Goal: Transaction & Acquisition: Purchase product/service

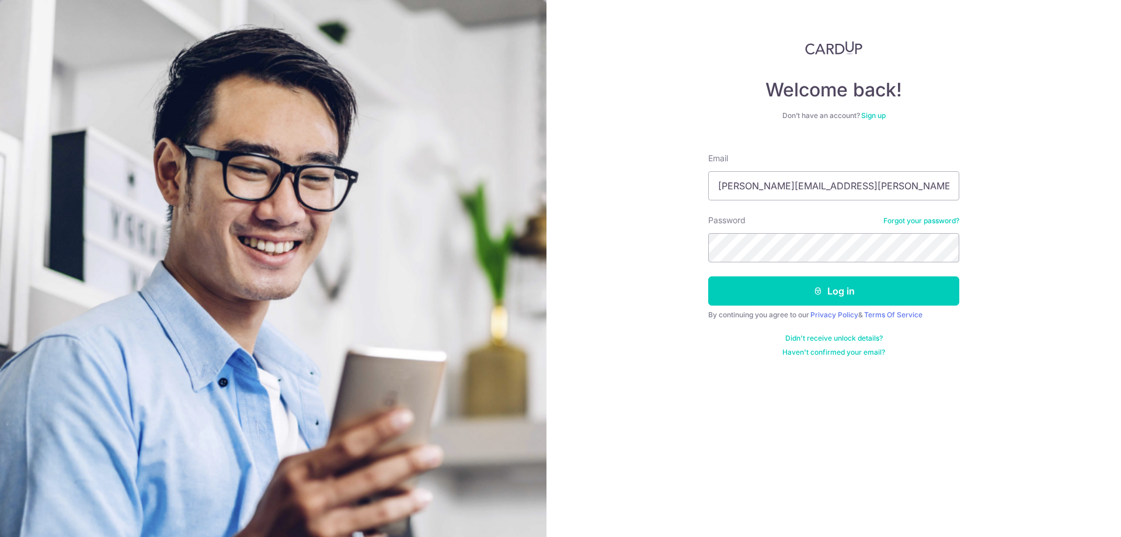
click at [760, 178] on input "gabriel.chin@outlook.sg" at bounding box center [833, 185] width 251 height 29
click at [1075, 221] on div "Welcome back! Don’t have an account? Sign up Email gabriel.chin@outlook.sg Pass…" at bounding box center [834, 268] width 575 height 537
click at [905, 294] on button "Log in" at bounding box center [833, 290] width 251 height 29
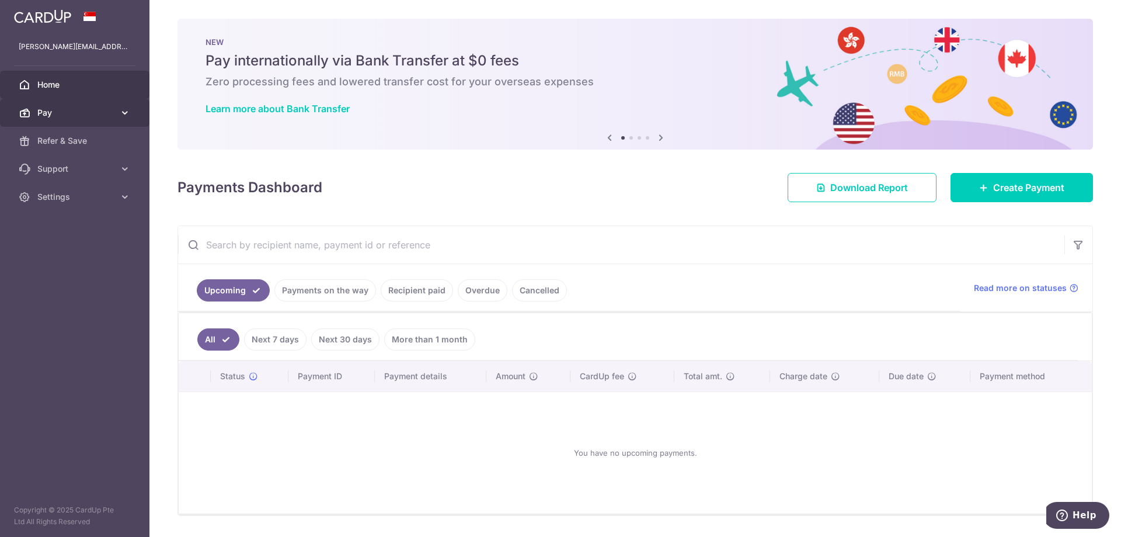
click at [130, 110] on icon at bounding box center [125, 113] width 12 height 12
click at [65, 113] on span "Pay" at bounding box center [75, 113] width 77 height 12
click at [98, 112] on span "Pay" at bounding box center [75, 113] width 77 height 12
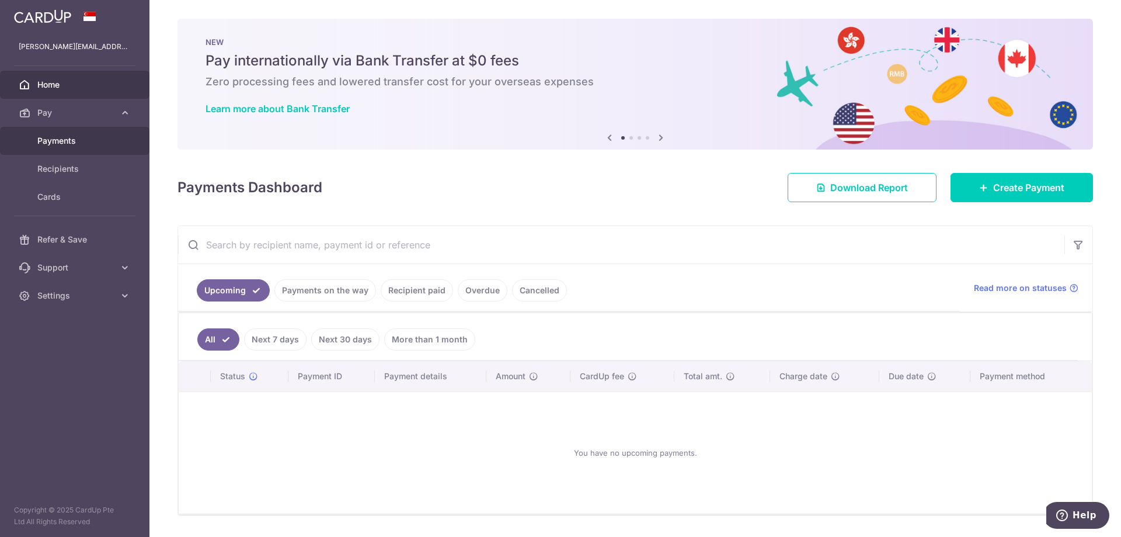
click at [61, 142] on span "Payments" at bounding box center [75, 141] width 77 height 12
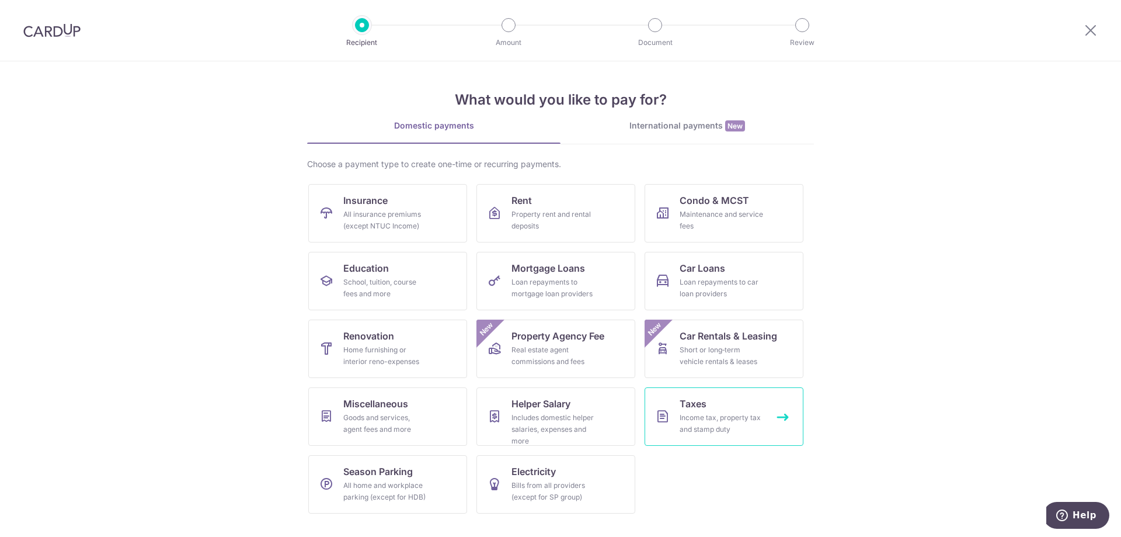
click at [752, 416] on div "Income tax, property tax and stamp duty" at bounding box center [722, 423] width 84 height 23
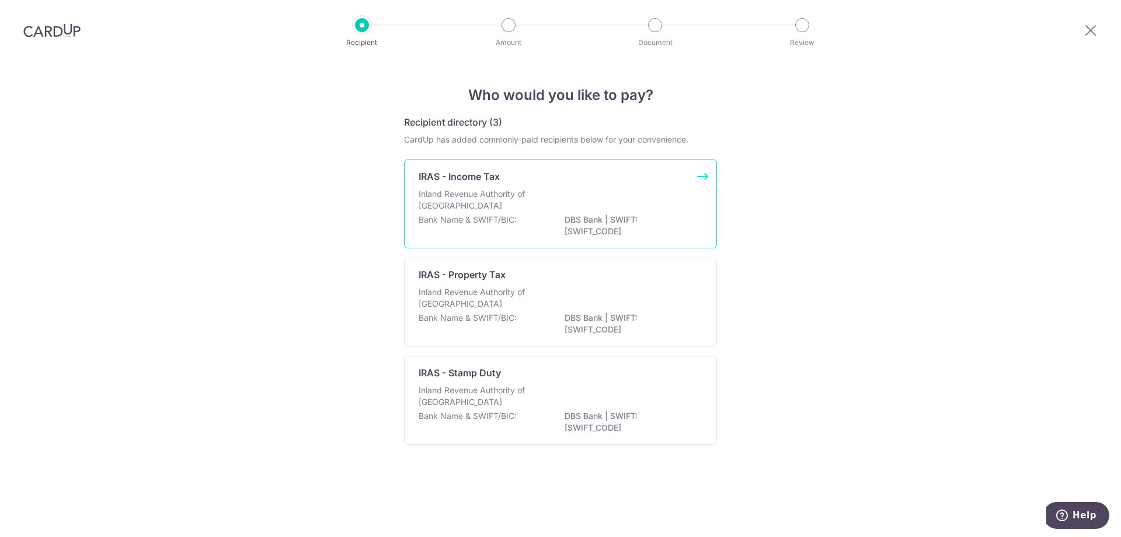
click at [679, 186] on div "IRAS - Income Tax Inland Revenue Authority of Singapore Bank Name & SWIFT/BIC: …" at bounding box center [560, 203] width 313 height 89
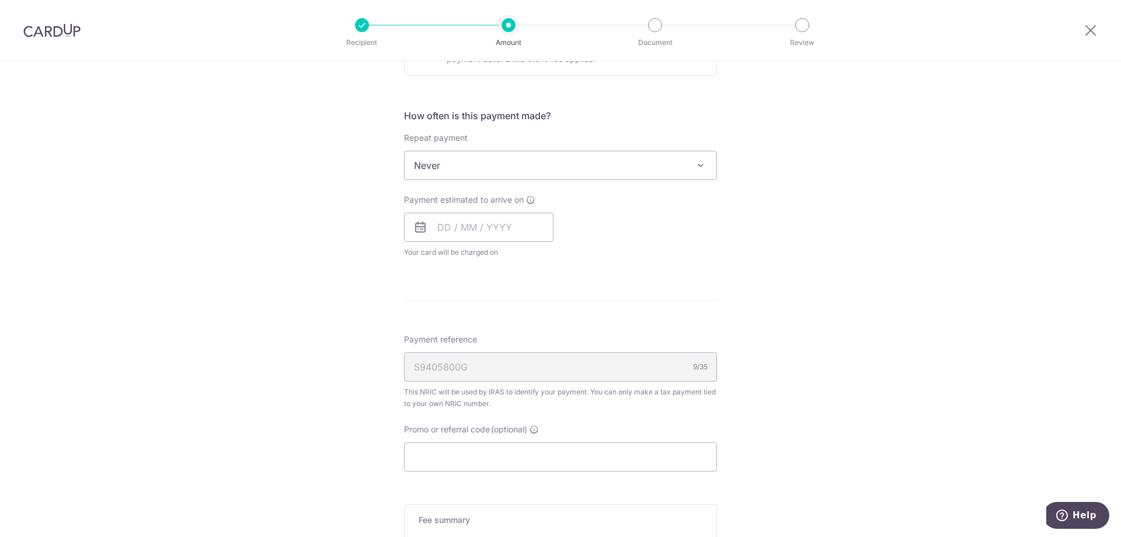
scroll to position [434, 0]
click at [476, 449] on input "Promo or referral code (optional)" at bounding box center [560, 455] width 313 height 29
paste input "VTAX25ONE"
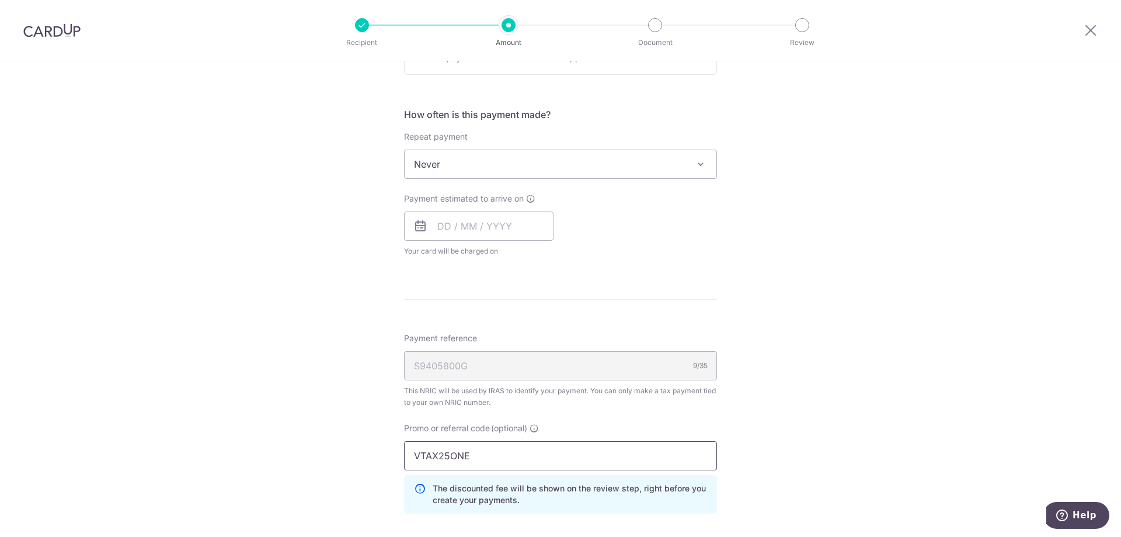
type input "VTAX25ONE"
click at [809, 398] on div "Tell us more about your payment Enter one-time or monthly payment amount SGD Th…" at bounding box center [560, 195] width 1121 height 1137
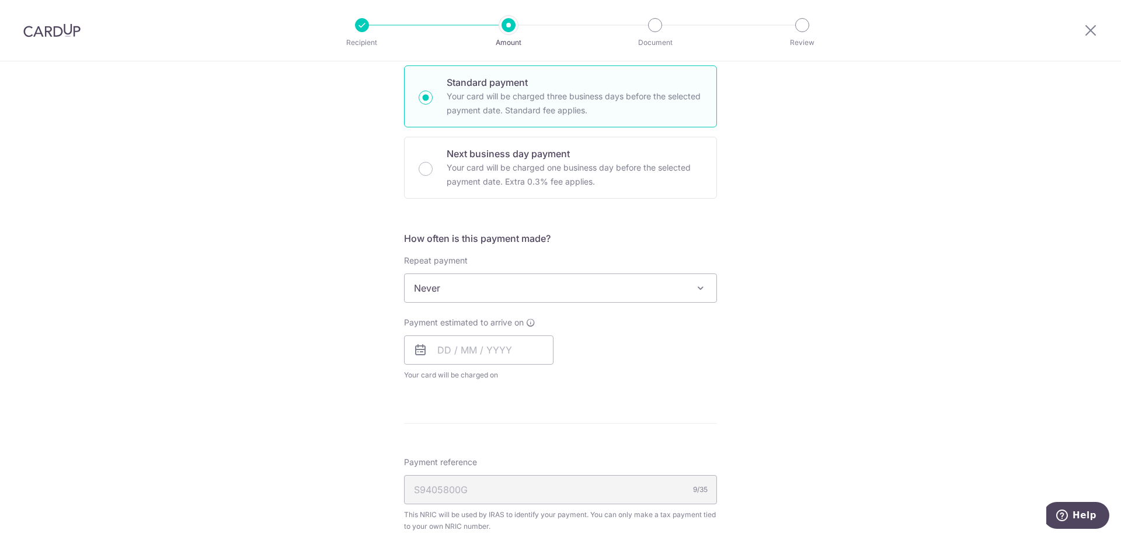
scroll to position [311, 0]
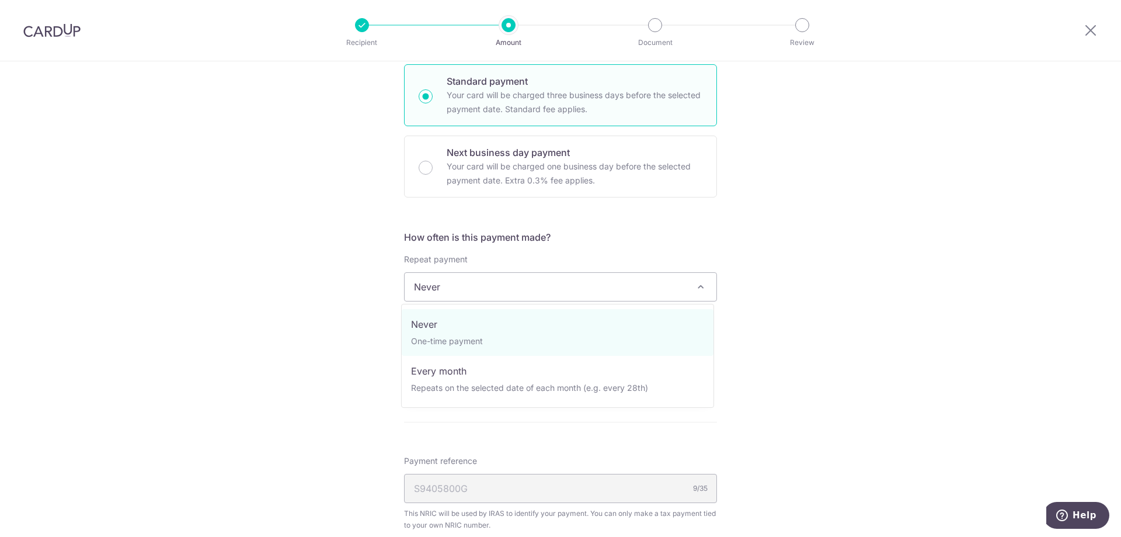
click at [661, 294] on span "Never" at bounding box center [561, 287] width 312 height 28
click at [822, 323] on div "Tell us more about your payment Enter one-time or monthly payment amount SGD Th…" at bounding box center [560, 318] width 1121 height 1137
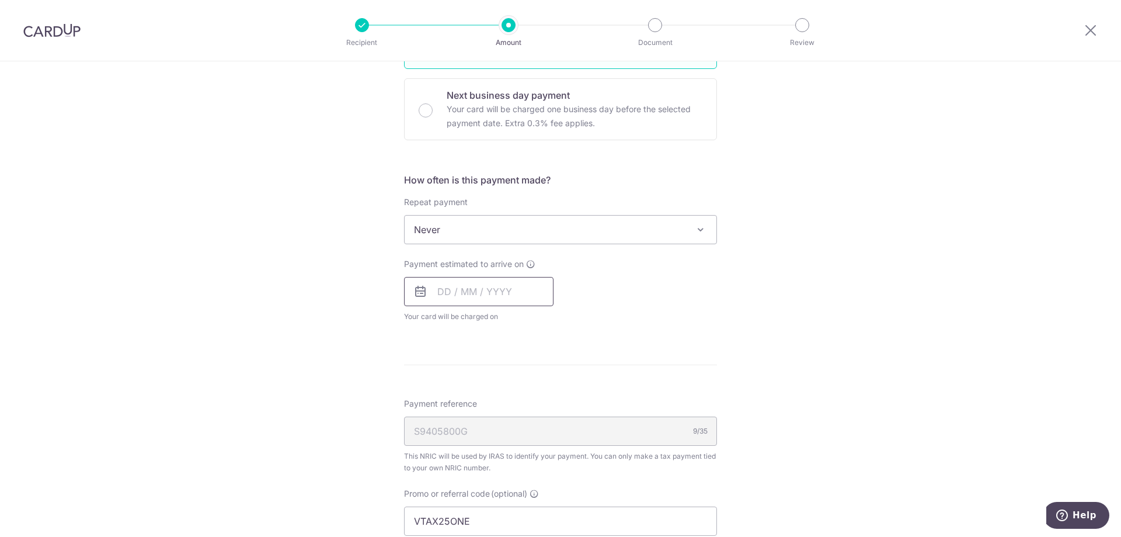
scroll to position [370, 0]
click at [442, 292] on input "text" at bounding box center [479, 290] width 150 height 29
click at [679, 337] on form "Enter one-time or monthly payment amount SGD The total tax payment amounts sche…" at bounding box center [560, 271] width 313 height 1005
click at [481, 294] on input "text" at bounding box center [479, 290] width 150 height 29
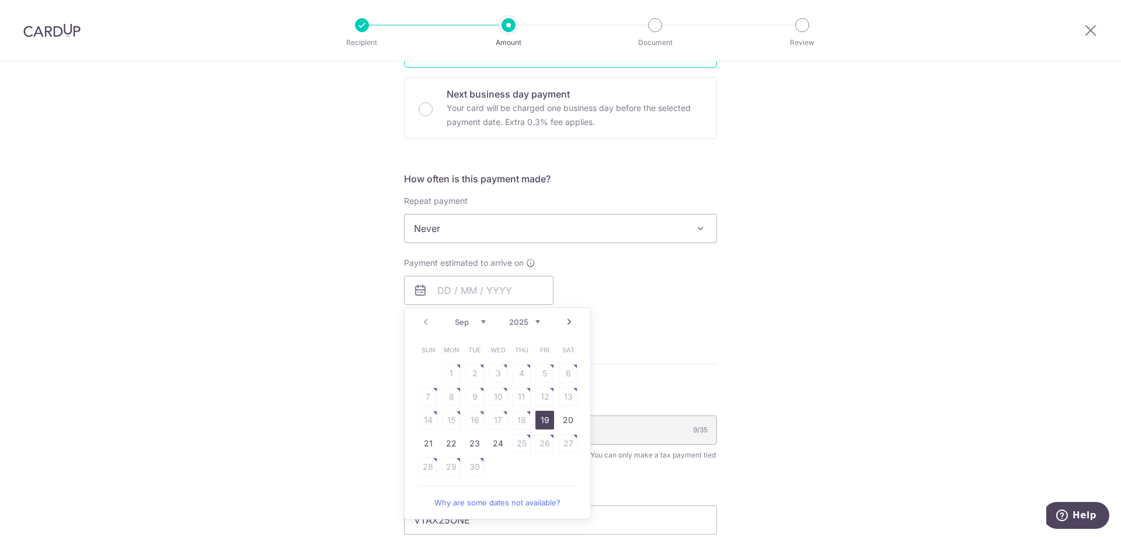
drag, startPoint x: 538, startPoint y: 418, endPoint x: 783, endPoint y: 322, distance: 263.0
click at [540, 418] on link "19" at bounding box center [545, 420] width 19 height 19
type input "[DATE]"
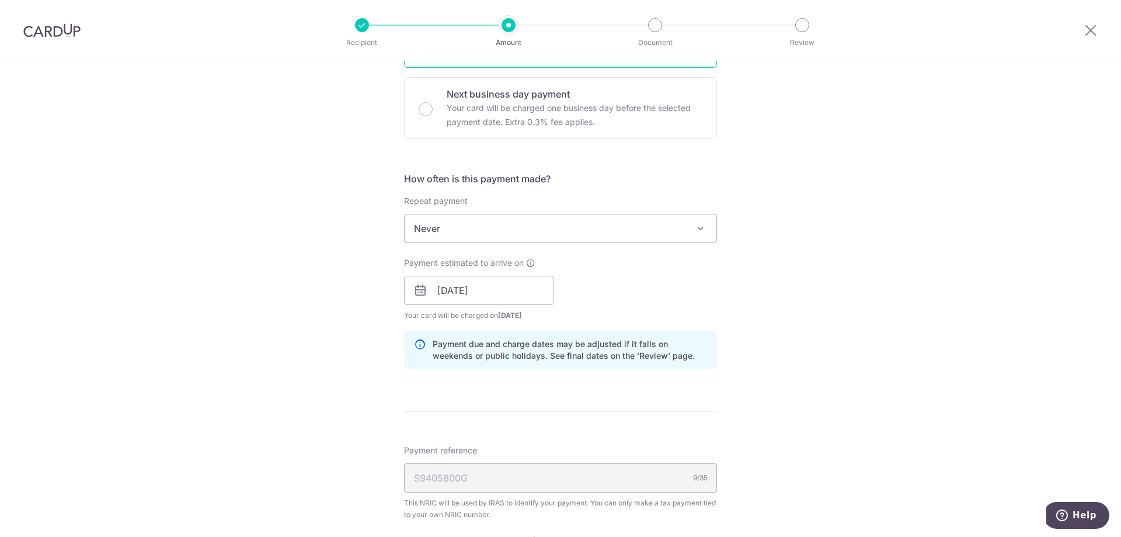
click at [817, 314] on div "Tell us more about your payment Enter one-time or monthly payment amount SGD Th…" at bounding box center [560, 284] width 1121 height 1185
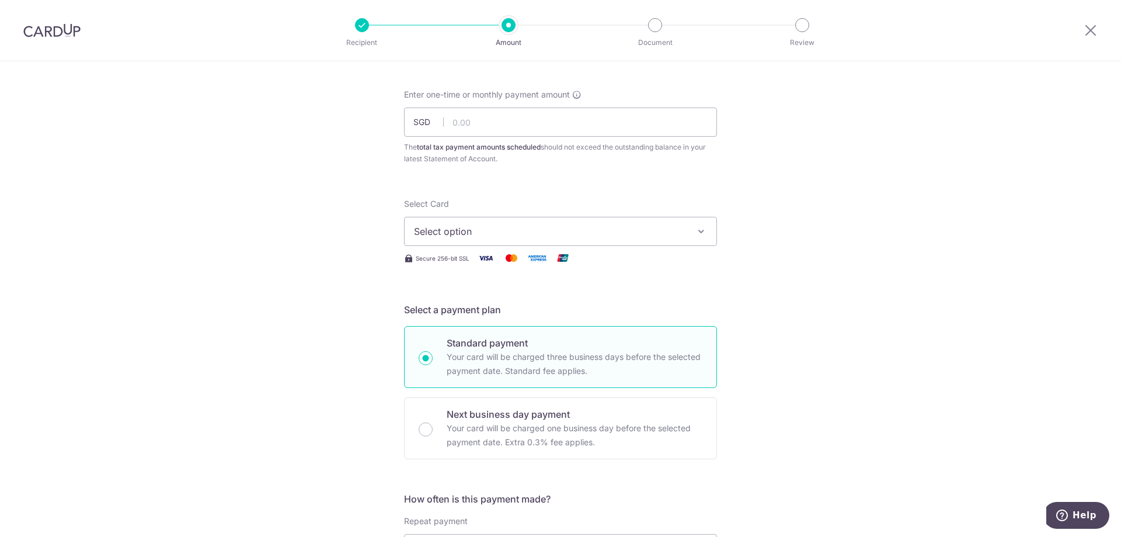
scroll to position [0, 0]
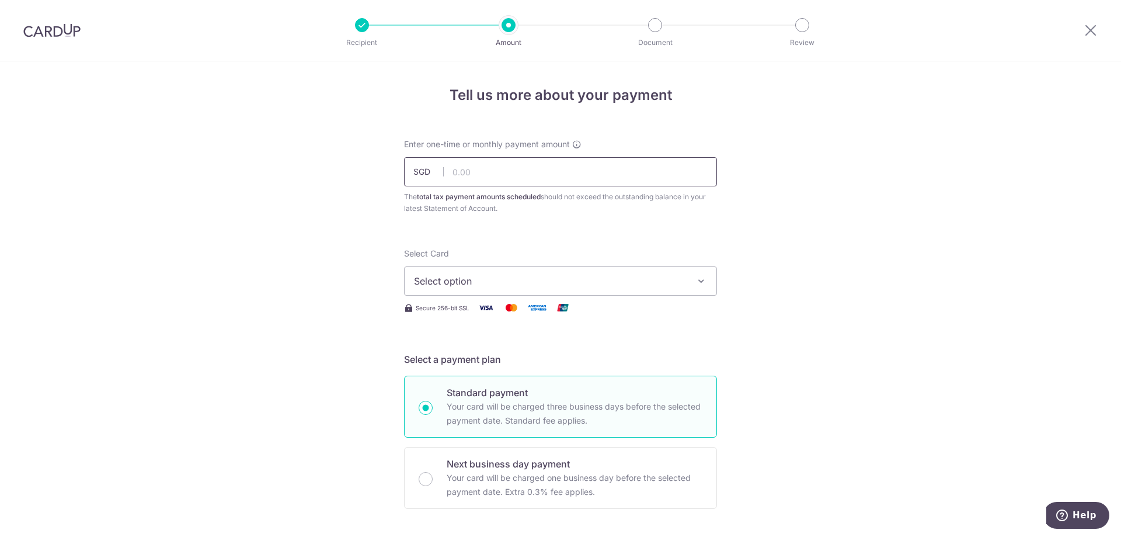
click at [486, 176] on input "text" at bounding box center [560, 171] width 313 height 29
type input "24,388.81"
click at [665, 276] on span "Select option" at bounding box center [550, 281] width 272 height 14
click at [596, 307] on link "Add credit card" at bounding box center [561, 313] width 312 height 21
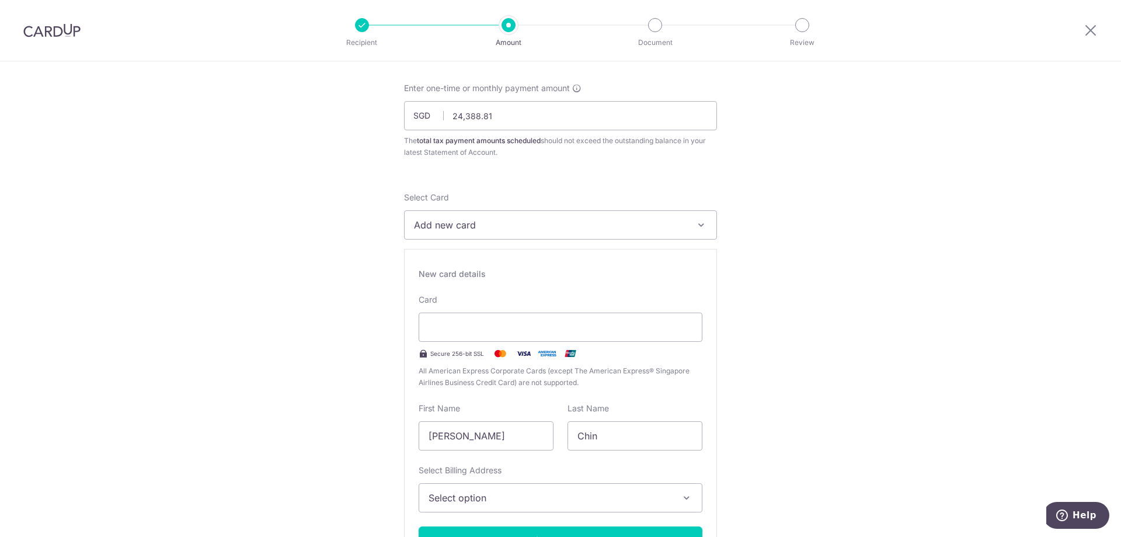
scroll to position [58, 0]
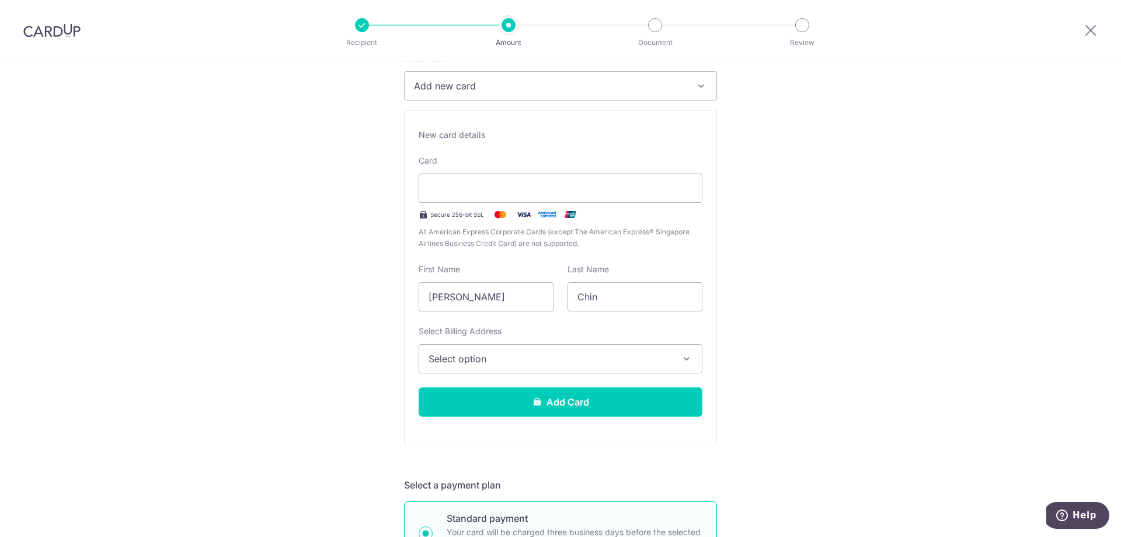
scroll to position [292, 0]
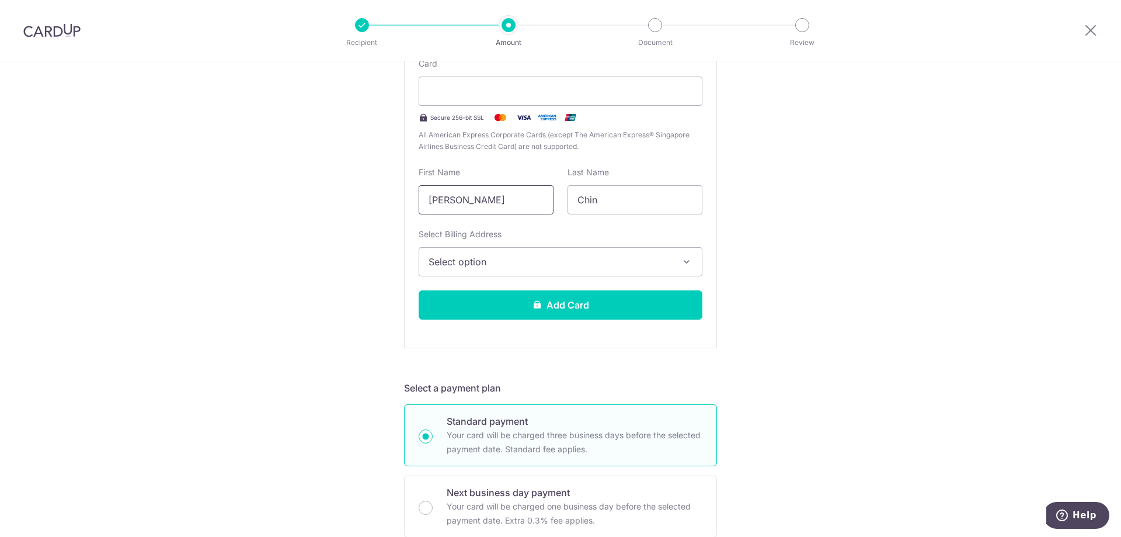
drag, startPoint x: 484, startPoint y: 200, endPoint x: 345, endPoint y: 193, distance: 138.6
click at [346, 193] on div "Tell us more about your payment Enter one-time or monthly payment amount SGD 24…" at bounding box center [560, 522] width 1121 height 1506
type input "Gabriel"
click at [510, 260] on span "Select option" at bounding box center [550, 262] width 243 height 14
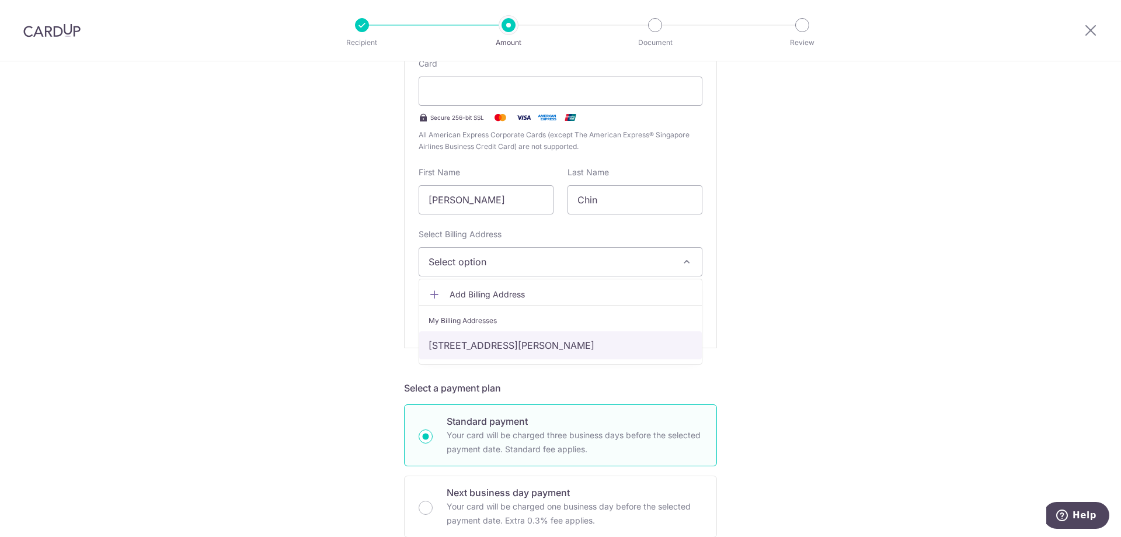
click at [506, 343] on link "104 Wilkinson Road, Singapore, Singapore-436743" at bounding box center [560, 345] width 283 height 28
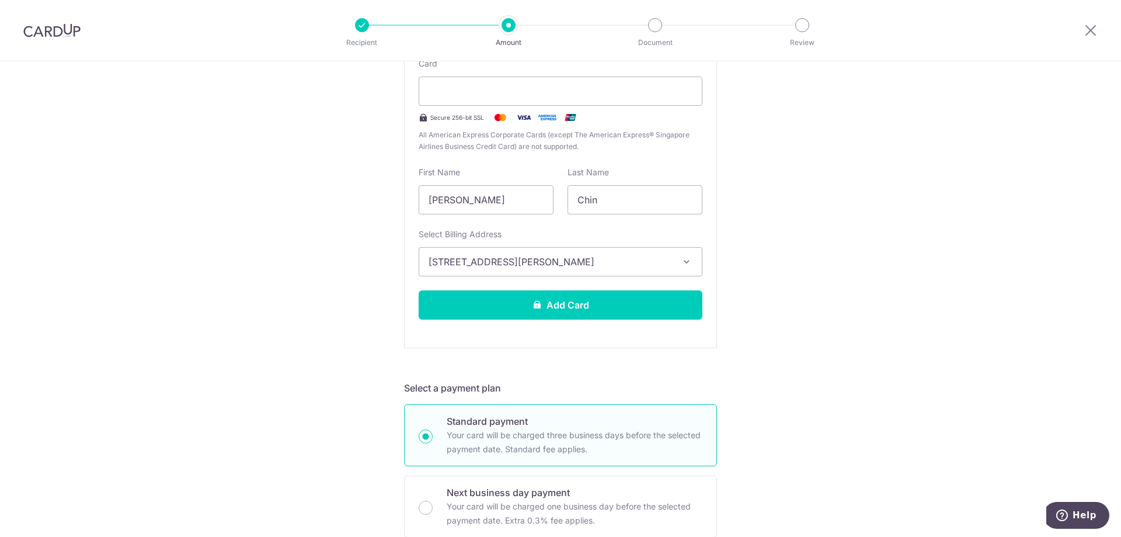
click at [778, 304] on div "Tell us more about your payment Enter one-time or monthly payment amount SGD 24…" at bounding box center [560, 522] width 1121 height 1506
click at [646, 300] on button "Add Card" at bounding box center [561, 304] width 284 height 29
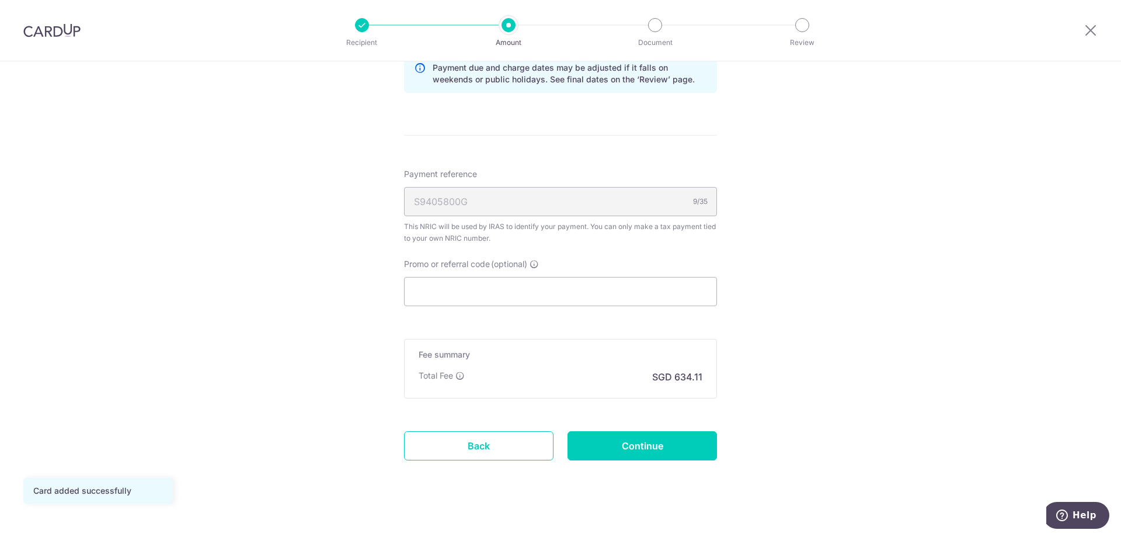
scroll to position [657, 0]
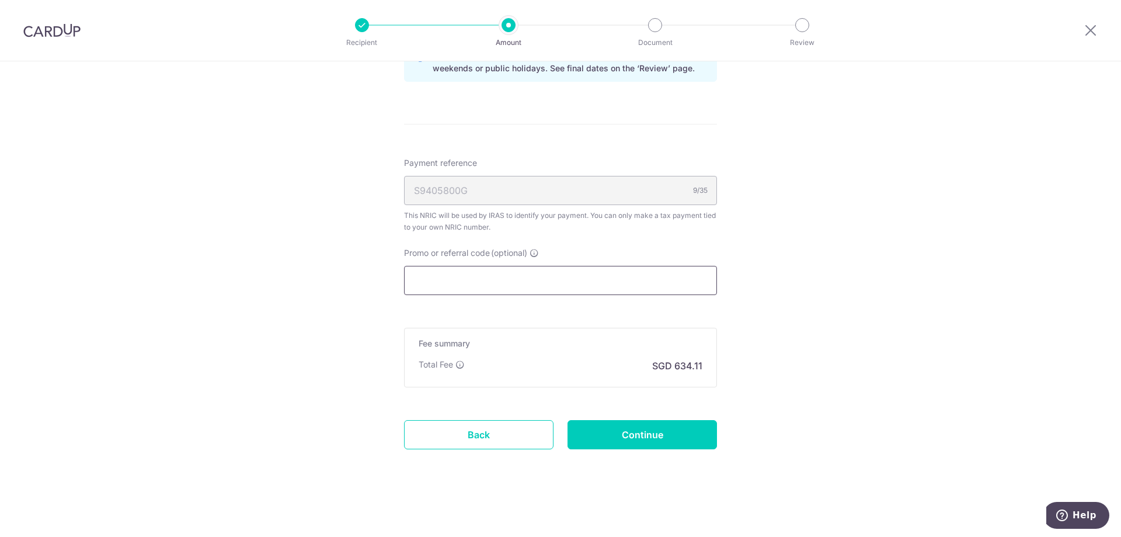
click at [577, 286] on input "Promo or referral code (optional)" at bounding box center [560, 280] width 313 height 29
paste input "VTAX25ONE"
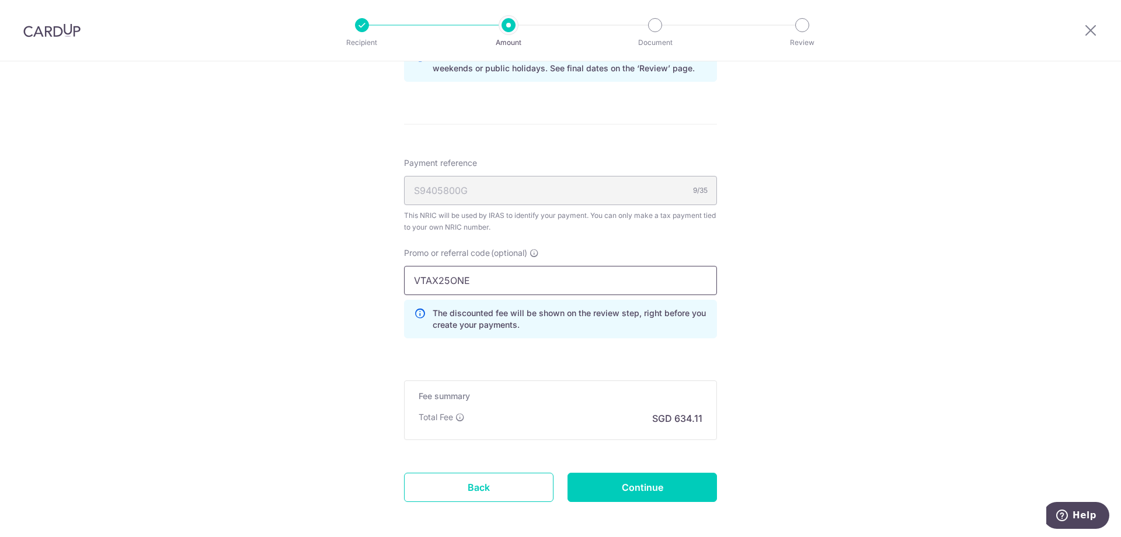
type input "VTAX25ONE"
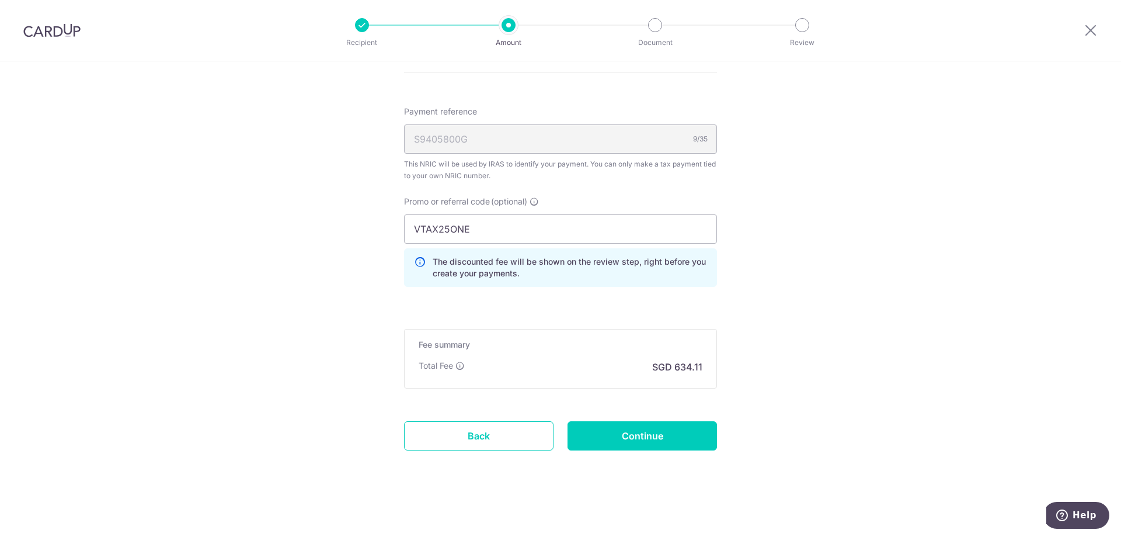
scroll to position [710, 0]
click at [676, 439] on input "Continue" at bounding box center [643, 434] width 150 height 29
type input "Create Schedule"
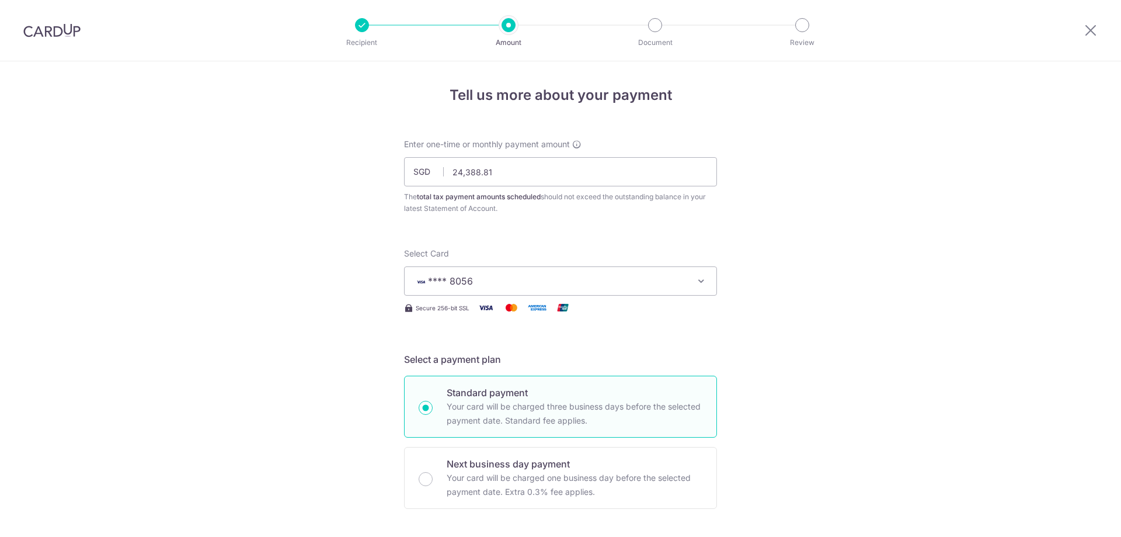
scroll to position [726, 0]
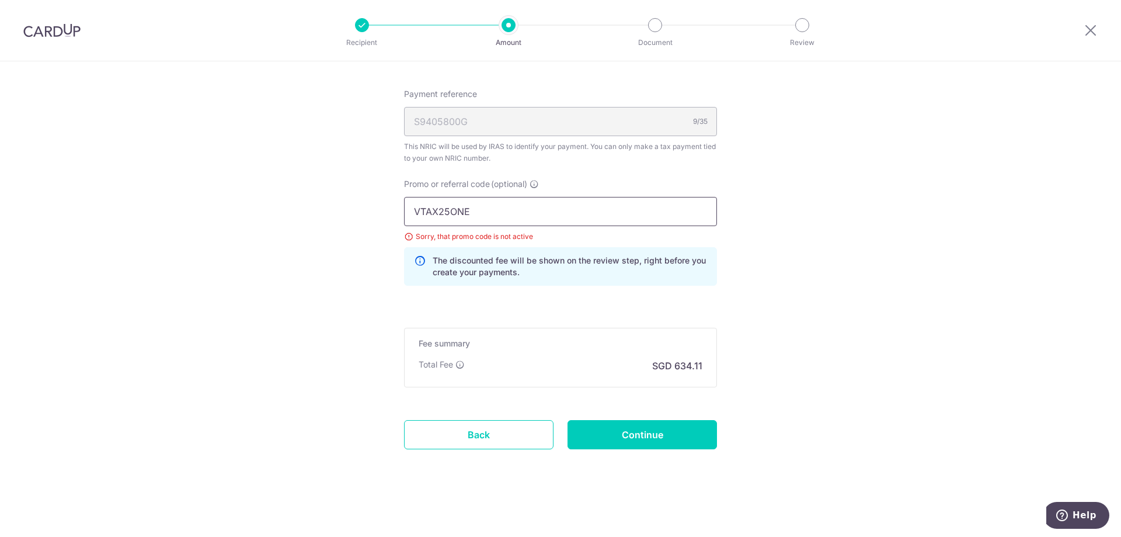
drag, startPoint x: 449, startPoint y: 215, endPoint x: 498, endPoint y: 213, distance: 49.1
click at [497, 215] on input "VTAX25ONE" at bounding box center [560, 211] width 313 height 29
type input "VTAX25r"
drag, startPoint x: 946, startPoint y: 304, endPoint x: 825, endPoint y: 418, distance: 166.1
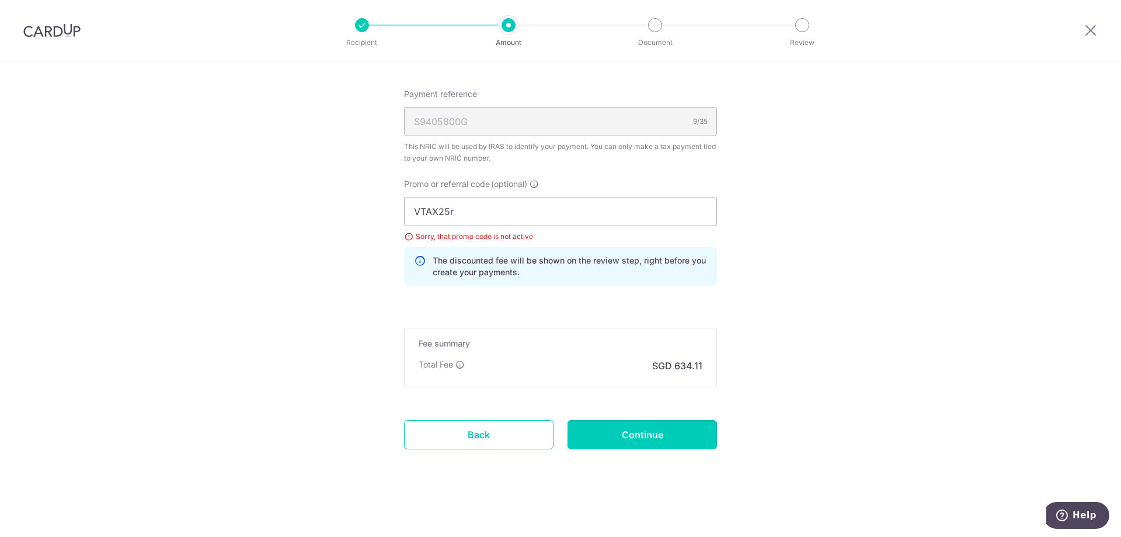
click at [662, 438] on input "Continue" at bounding box center [643, 434] width 150 height 29
type input "Update Schedule"
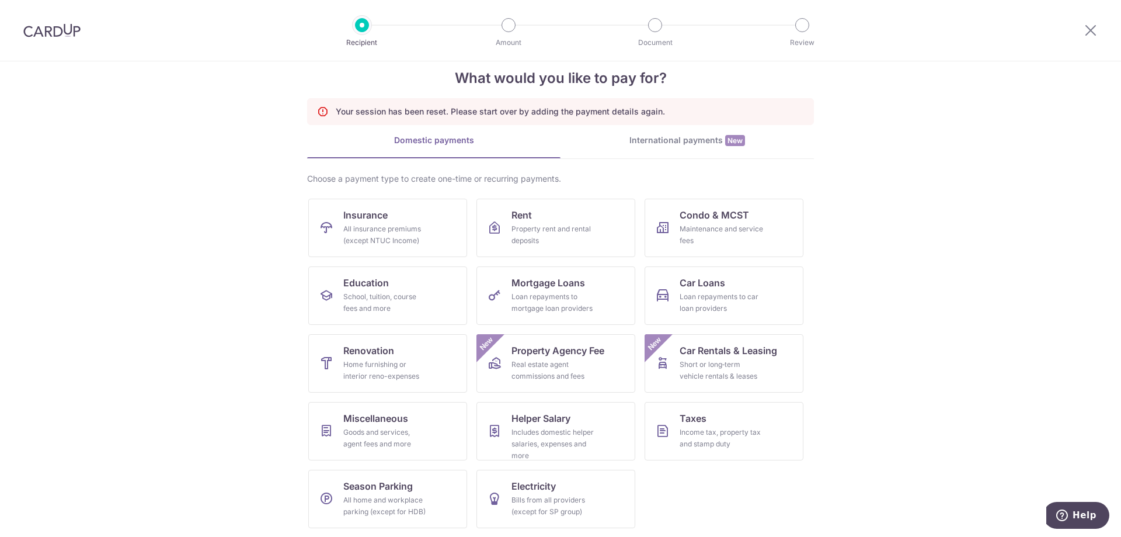
scroll to position [22, 0]
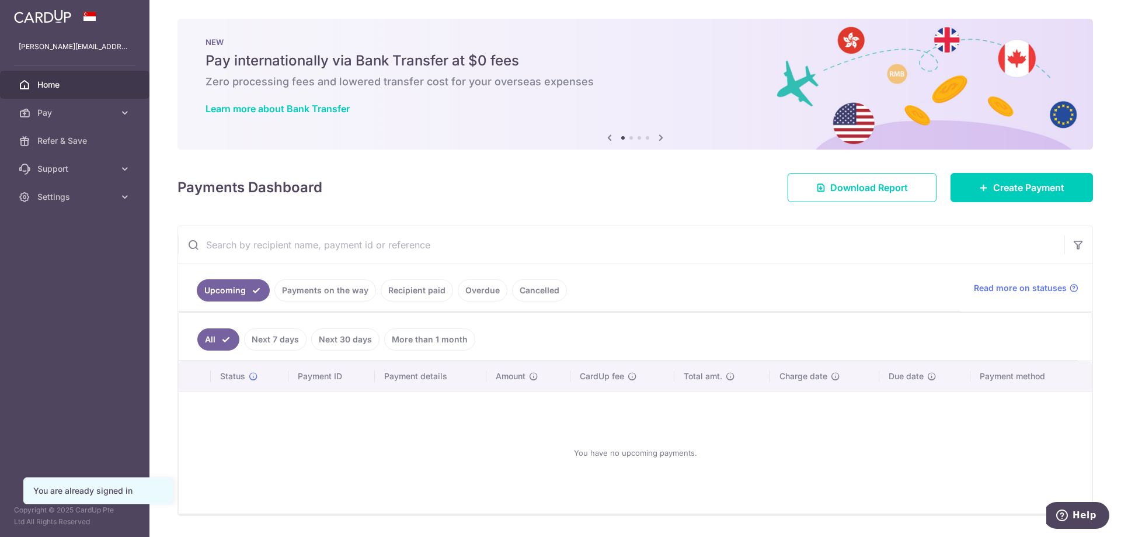
click at [624, 166] on div "× Pause Schedule Pause all future payments in this series Pause just this one p…" at bounding box center [636, 268] width 972 height 537
click at [1042, 182] on span "Create Payment" at bounding box center [1028, 187] width 71 height 14
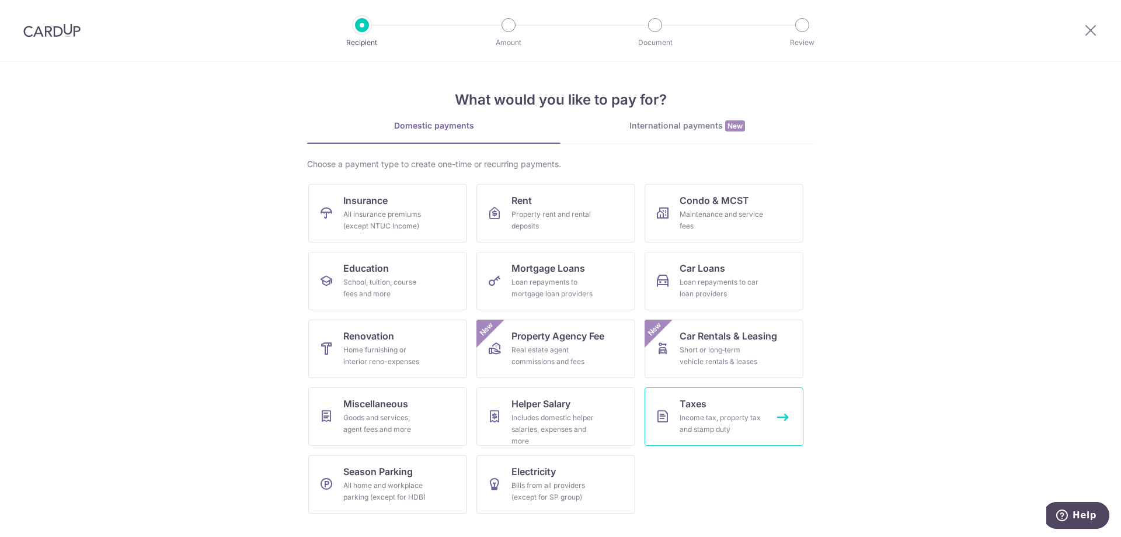
click at [707, 420] on div "Income tax, property tax and stamp duty" at bounding box center [722, 423] width 84 height 23
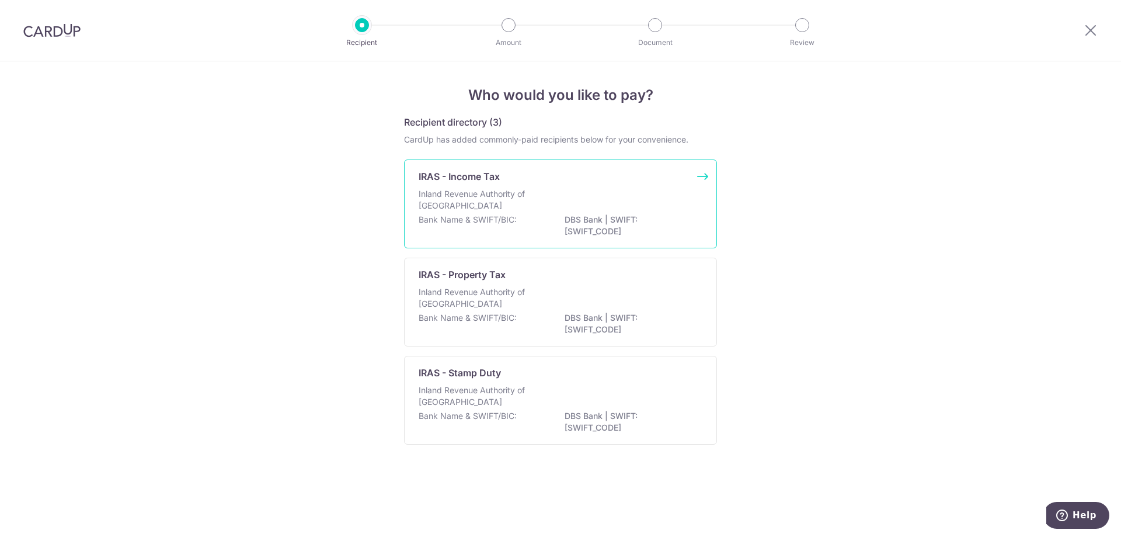
click at [624, 192] on div "Inland Revenue Authority of [GEOGRAPHIC_DATA]" at bounding box center [561, 201] width 284 height 26
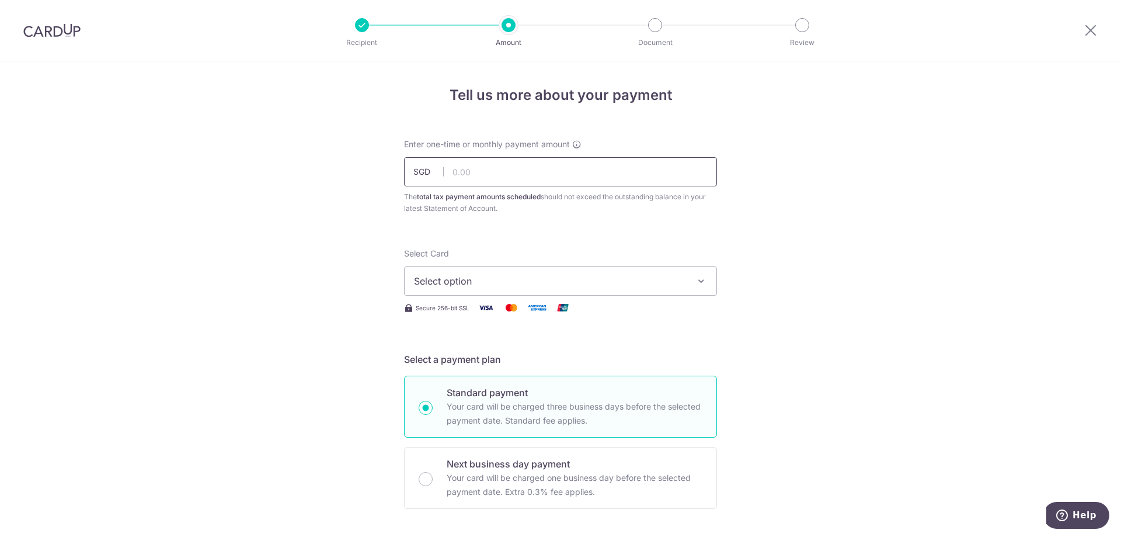
click at [630, 176] on input "text" at bounding box center [560, 171] width 313 height 29
type input "3,484.12"
click at [644, 275] on span "Select option" at bounding box center [550, 281] width 272 height 14
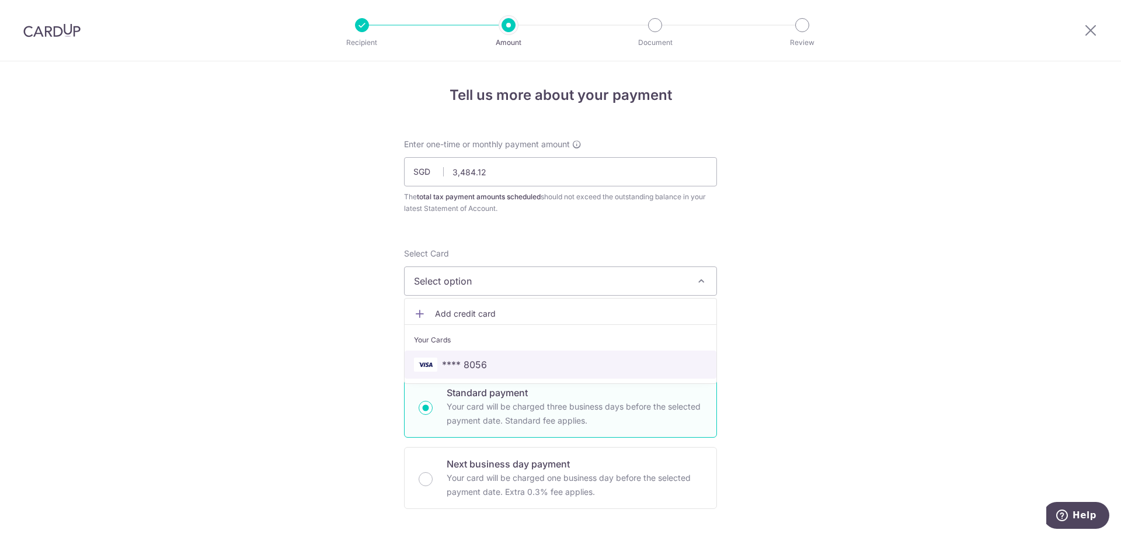
click at [503, 363] on span "**** 8056" at bounding box center [560, 364] width 293 height 14
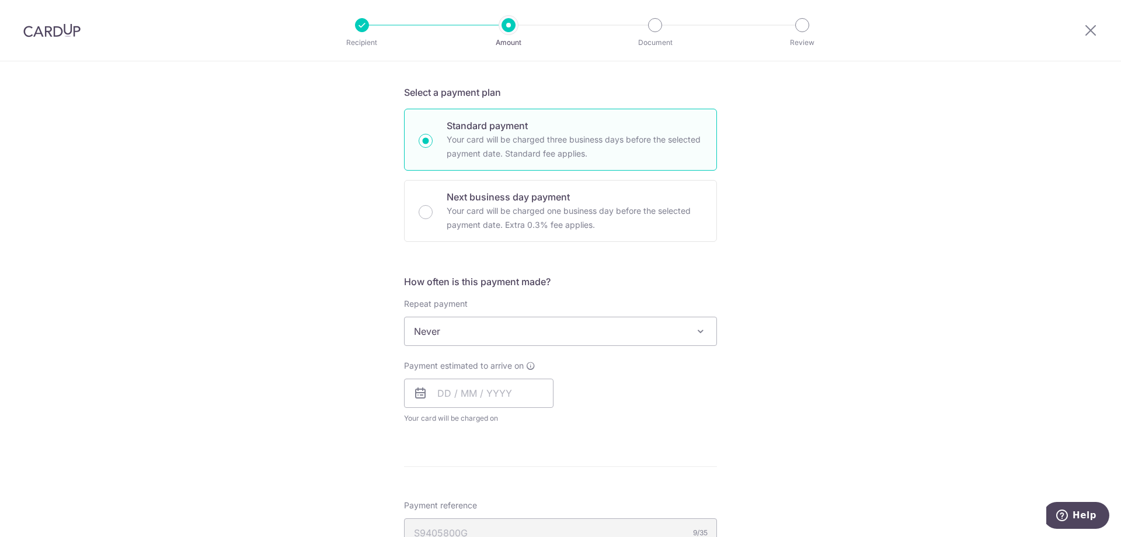
scroll to position [292, 0]
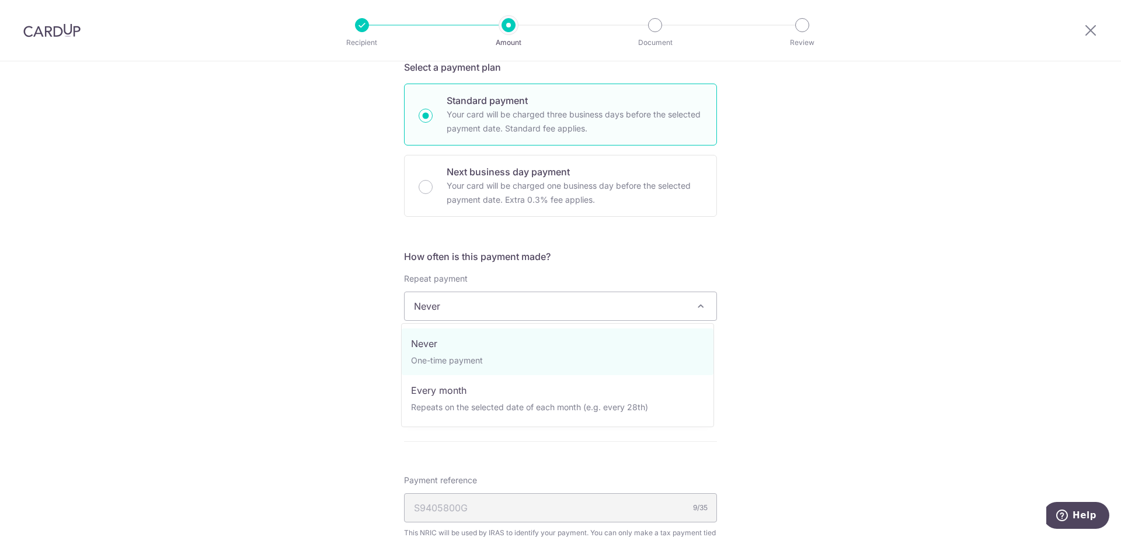
click at [591, 298] on span "Never" at bounding box center [561, 306] width 312 height 28
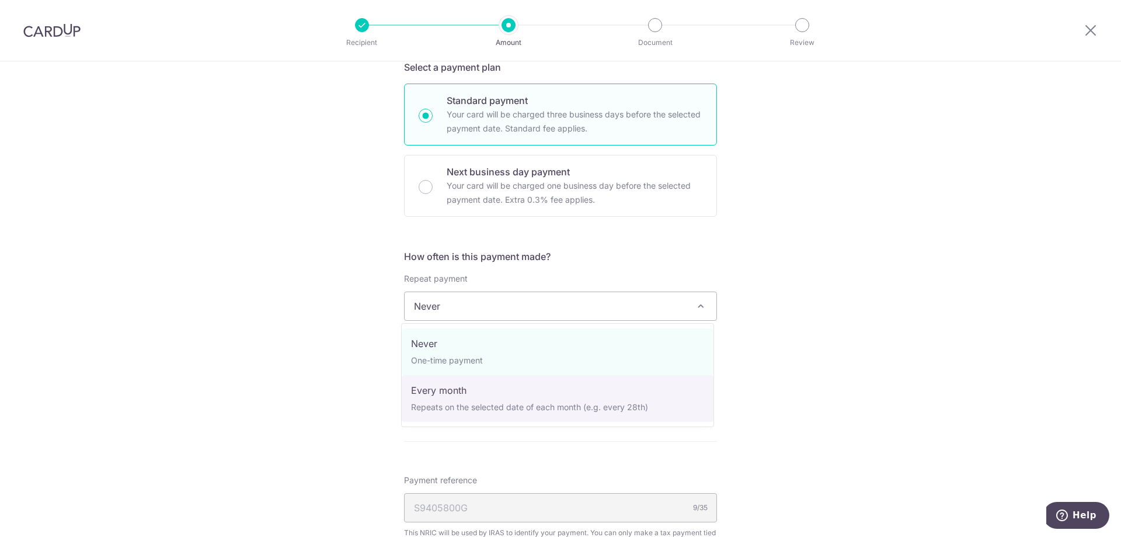
select select "3"
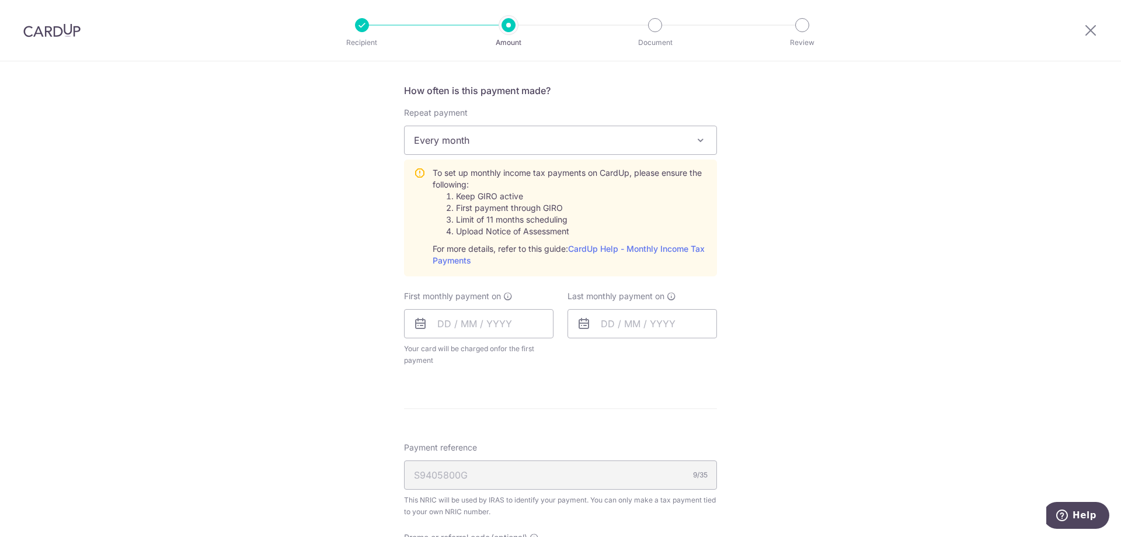
scroll to position [467, 0]
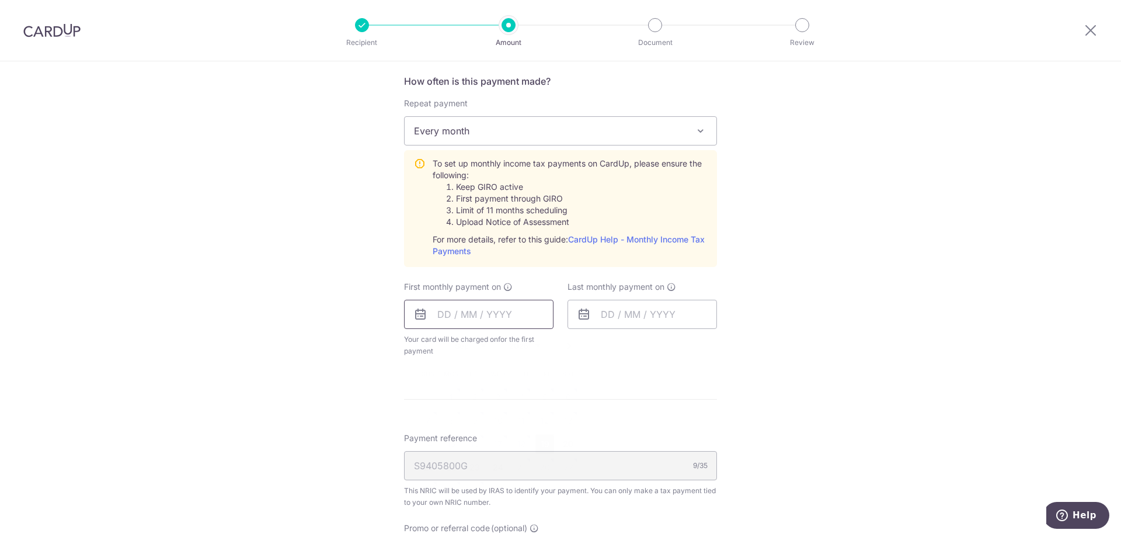
click at [472, 311] on input "text" at bounding box center [479, 314] width 150 height 29
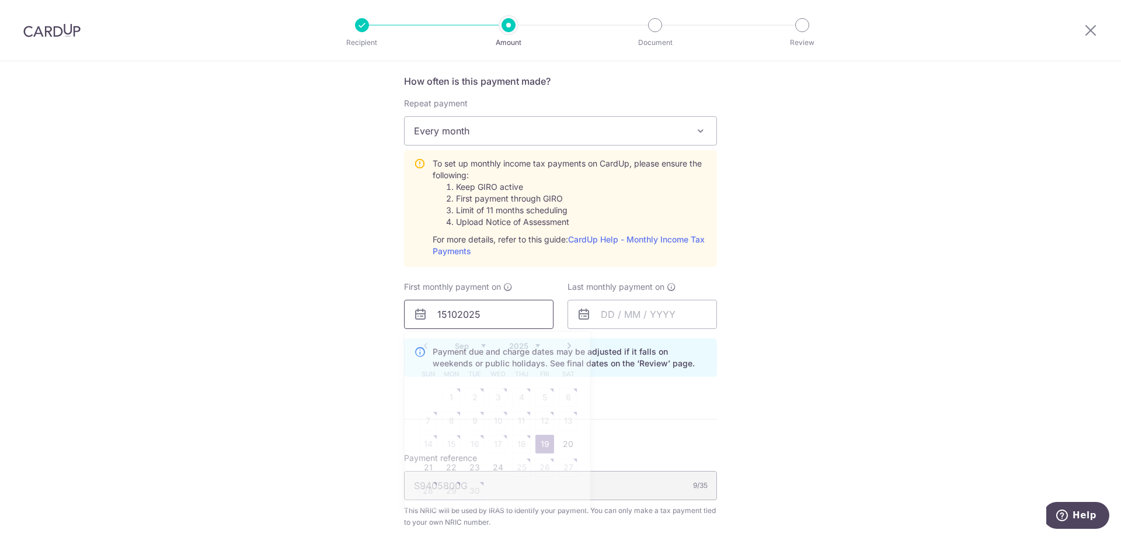
click at [445, 314] on input "15102025" at bounding box center [479, 314] width 150 height 29
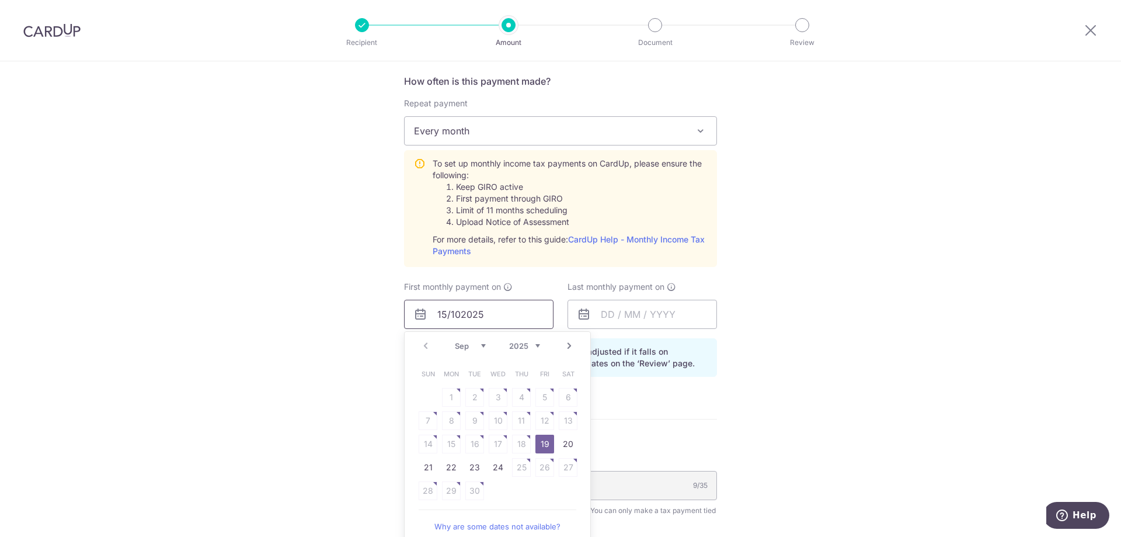
click at [459, 315] on input "15/102025" at bounding box center [479, 314] width 150 height 29
type input "[DATE]"
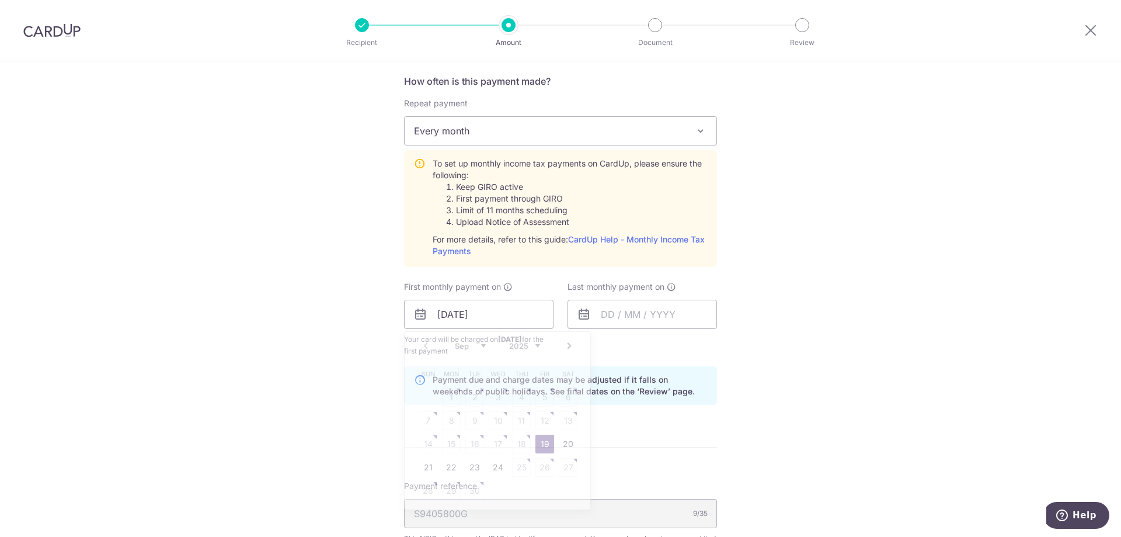
click at [825, 332] on div "Tell us more about your payment Enter one-time or monthly payment amount SGD 3,…" at bounding box center [560, 227] width 1121 height 1266
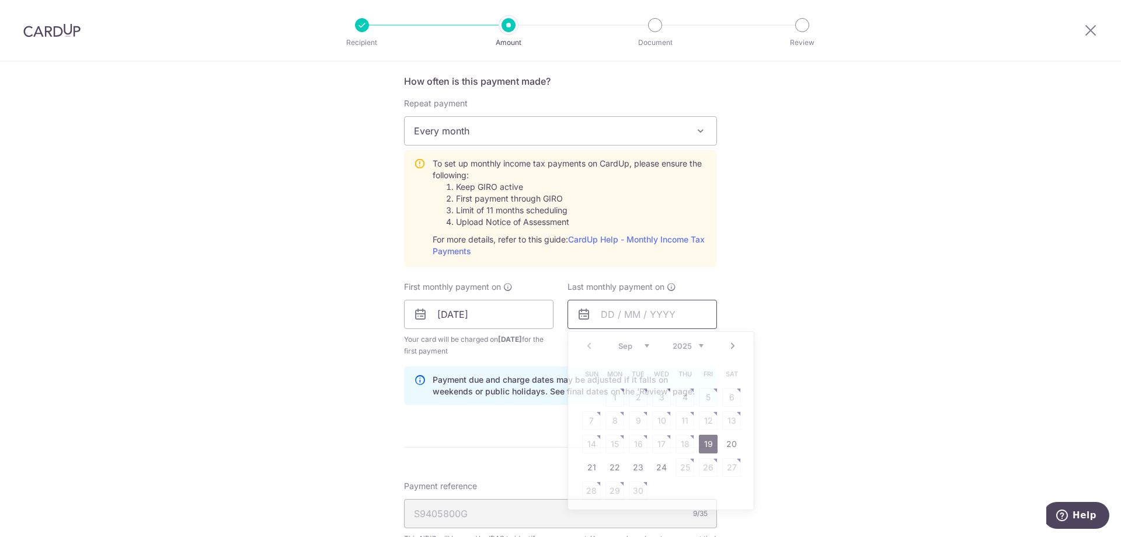
click at [609, 318] on input "text" at bounding box center [643, 314] width 150 height 29
type input "[DATE]"
click at [589, 442] on link "15" at bounding box center [591, 443] width 19 height 19
click at [850, 317] on div "Tell us more about your payment Enter one-time or monthly payment amount SGD 3,…" at bounding box center [560, 227] width 1121 height 1266
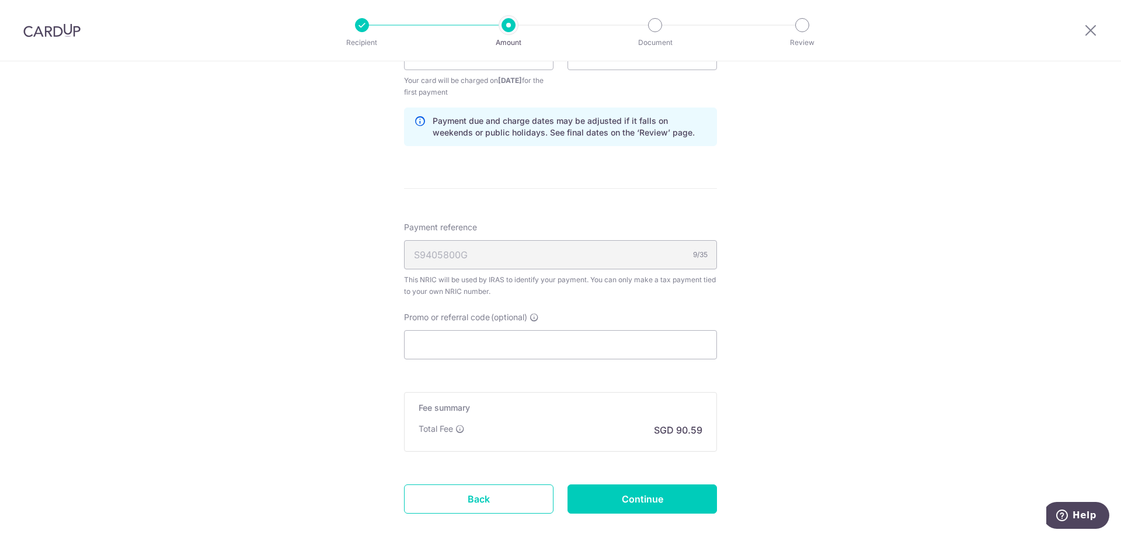
scroll to position [759, 0]
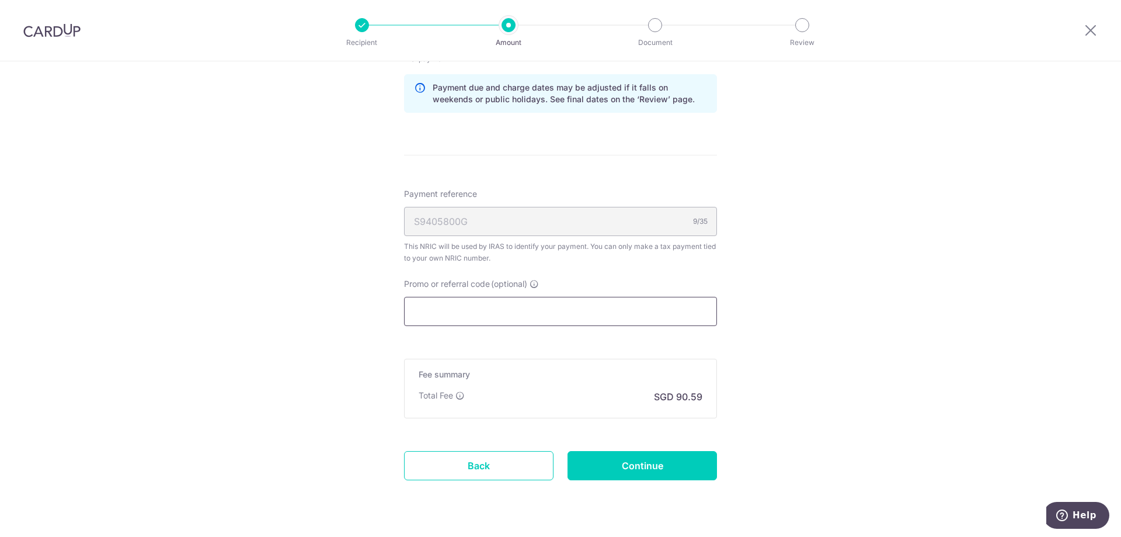
click at [478, 310] on input "Promo or referral code (optional)" at bounding box center [560, 311] width 313 height 29
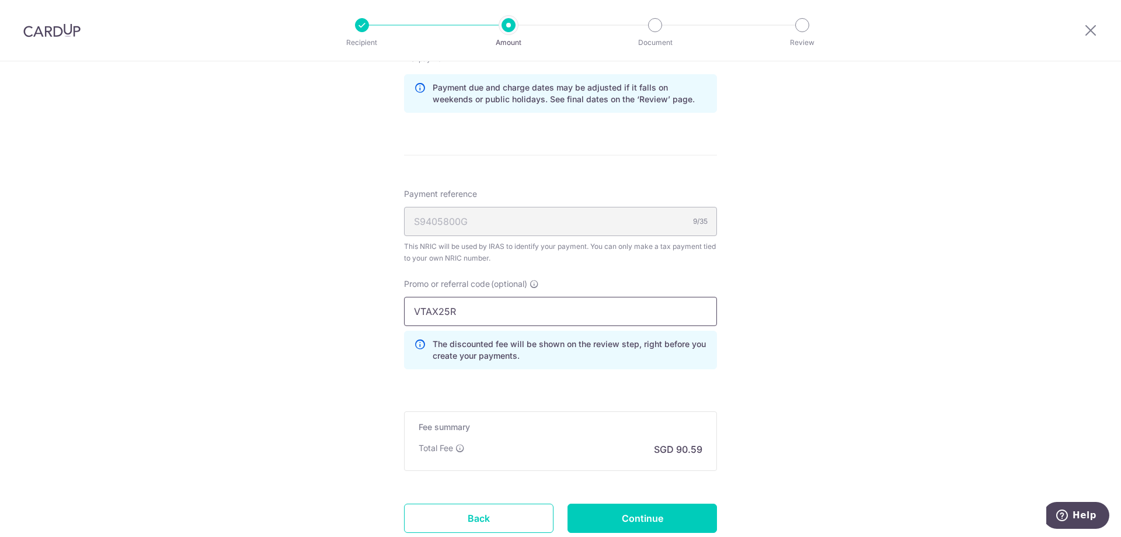
type input "VTAX25R"
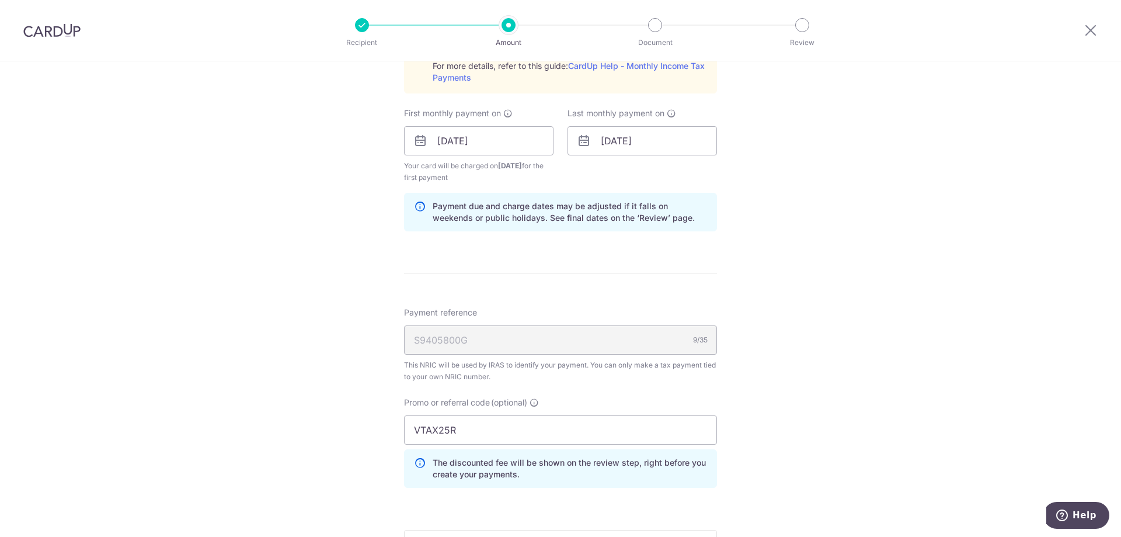
scroll to position [642, 0]
drag, startPoint x: 938, startPoint y: 312, endPoint x: 917, endPoint y: 307, distance: 21.7
click at [937, 311] on div "Tell us more about your payment Enter one-time or monthly payment amount SGD 3,…" at bounding box center [560, 78] width 1121 height 1318
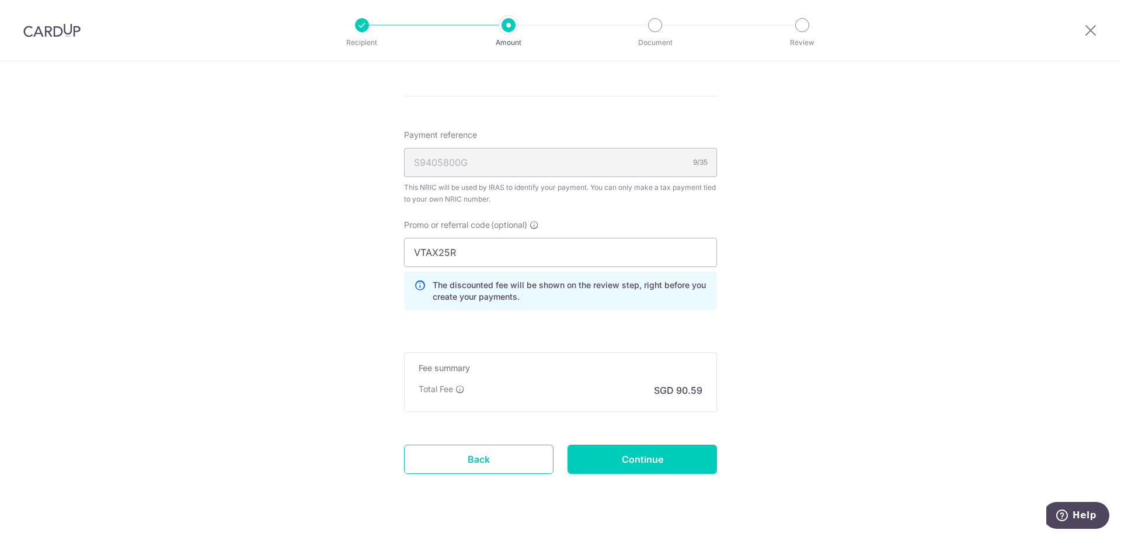
scroll to position [843, 0]
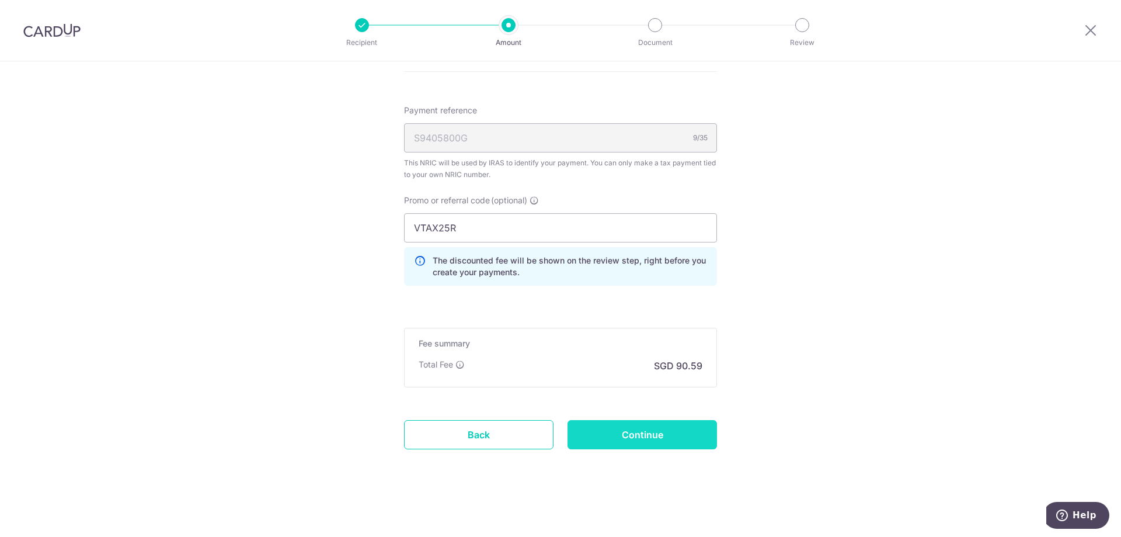
click at [682, 428] on input "Continue" at bounding box center [643, 434] width 150 height 29
type input "Create Schedule"
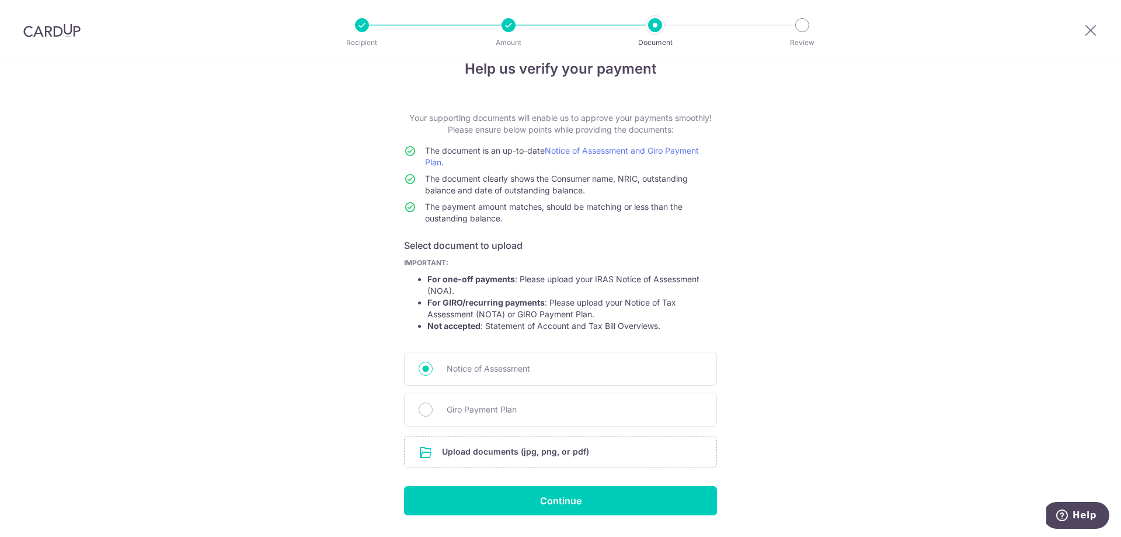
scroll to position [60, 0]
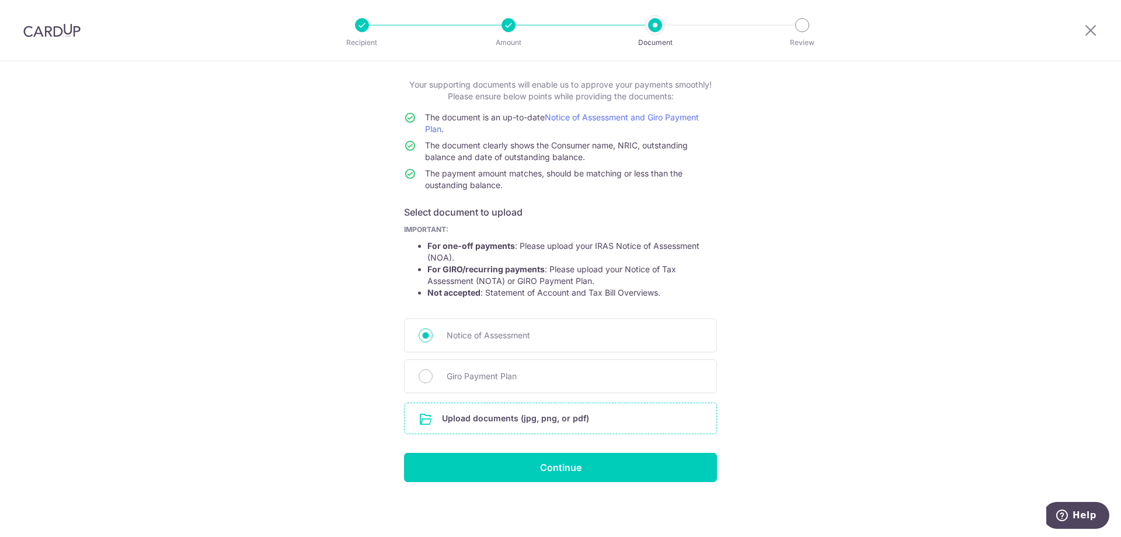
drag, startPoint x: 683, startPoint y: 398, endPoint x: 665, endPoint y: 415, distance: 24.4
click at [683, 399] on form "Your supporting documents will enable us to approve your payments smoothly! Ple…" at bounding box center [560, 280] width 313 height 403
click at [663, 418] on input "file" at bounding box center [561, 418] width 312 height 30
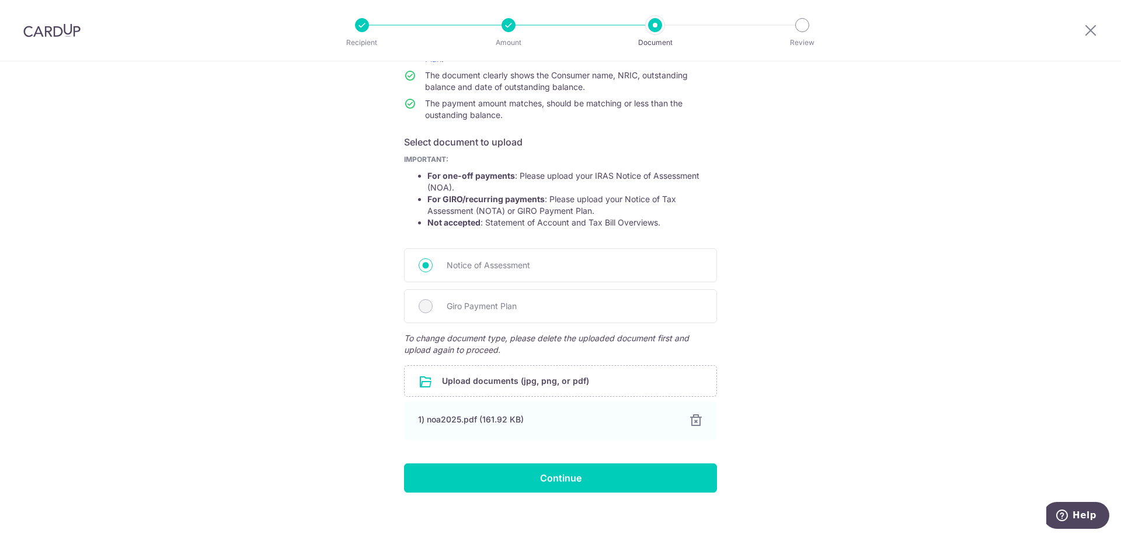
scroll to position [140, 0]
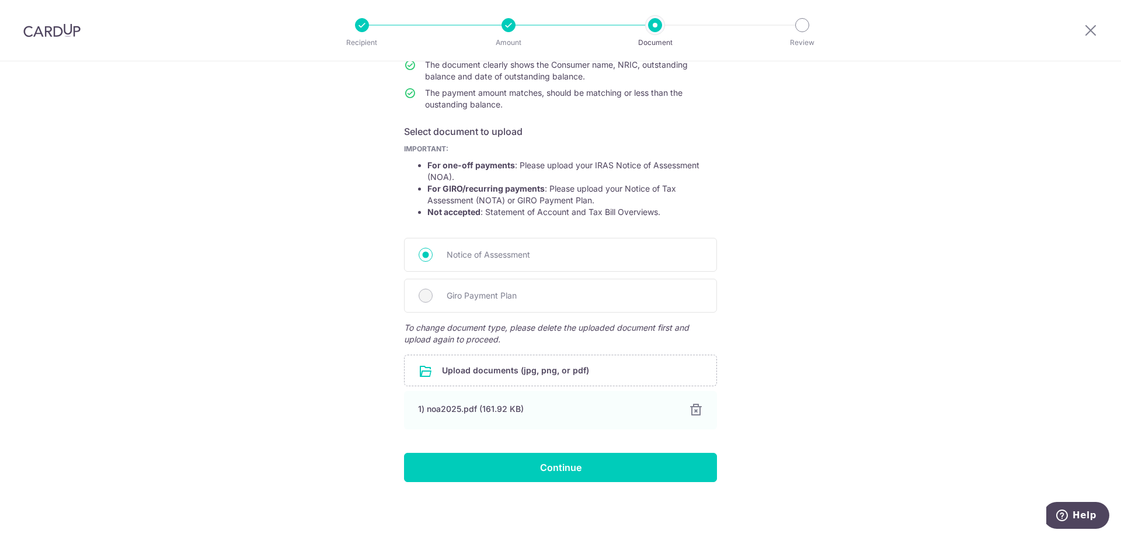
drag, startPoint x: 810, startPoint y: 335, endPoint x: 808, endPoint y: 352, distance: 17.6
click at [811, 335] on div "Help us verify your payment Your supporting documents will enable us to approve…" at bounding box center [560, 229] width 1121 height 616
click at [675, 473] on input "Continue" at bounding box center [560, 467] width 313 height 29
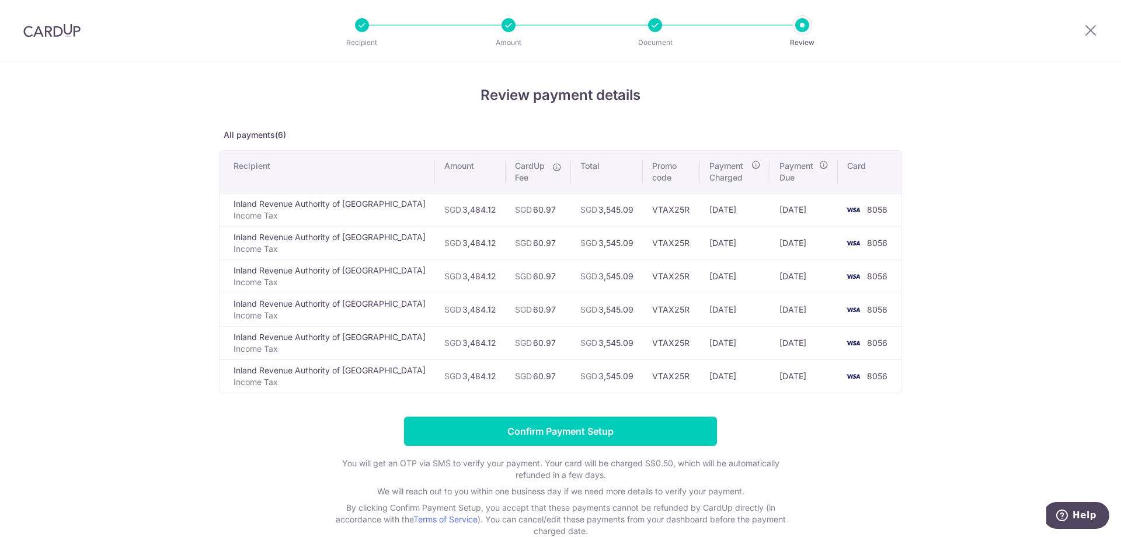
click at [997, 253] on div "Review payment details All payments(6) Recipient Amount CardUp Fee Total Promo …" at bounding box center [560, 333] width 1121 height 544
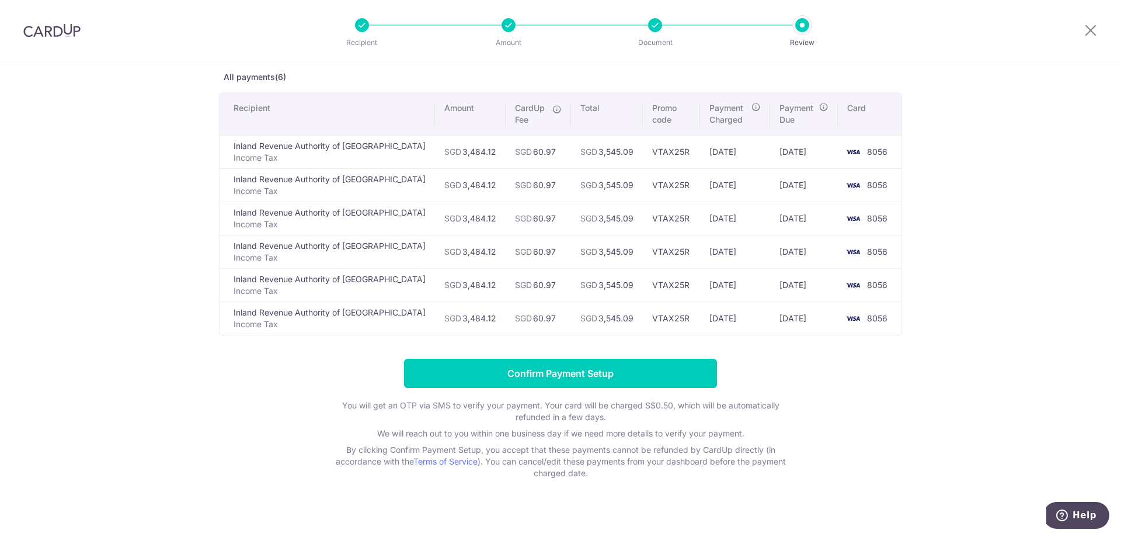
scroll to position [69, 0]
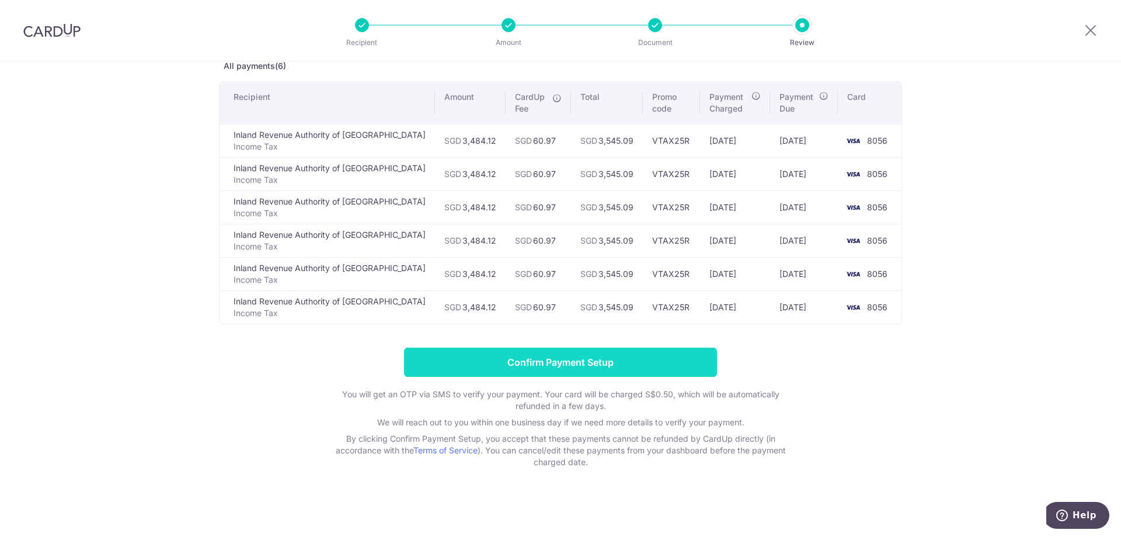
click at [675, 366] on input "Confirm Payment Setup" at bounding box center [560, 361] width 313 height 29
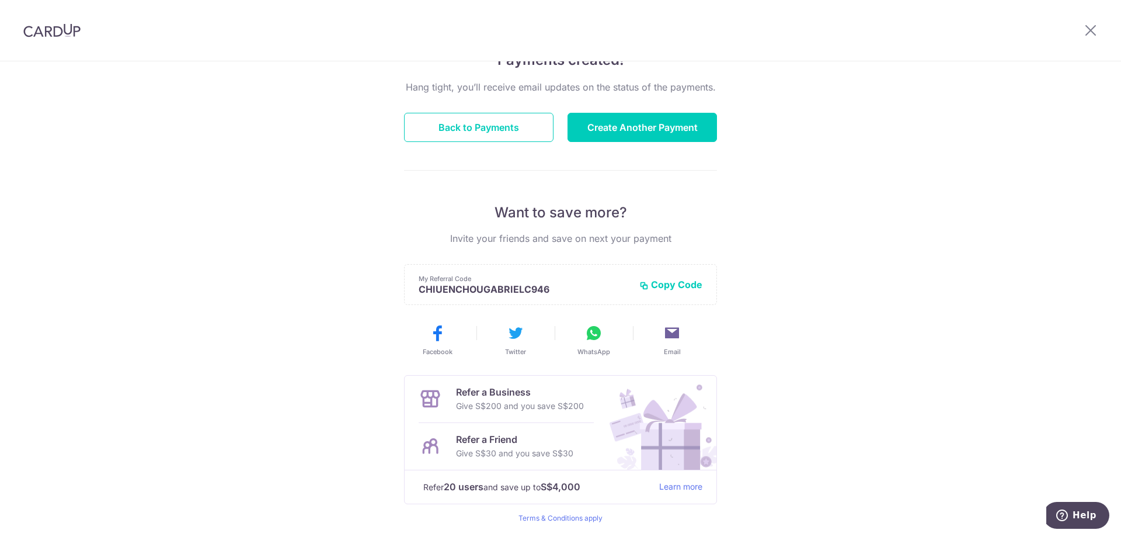
scroll to position [148, 0]
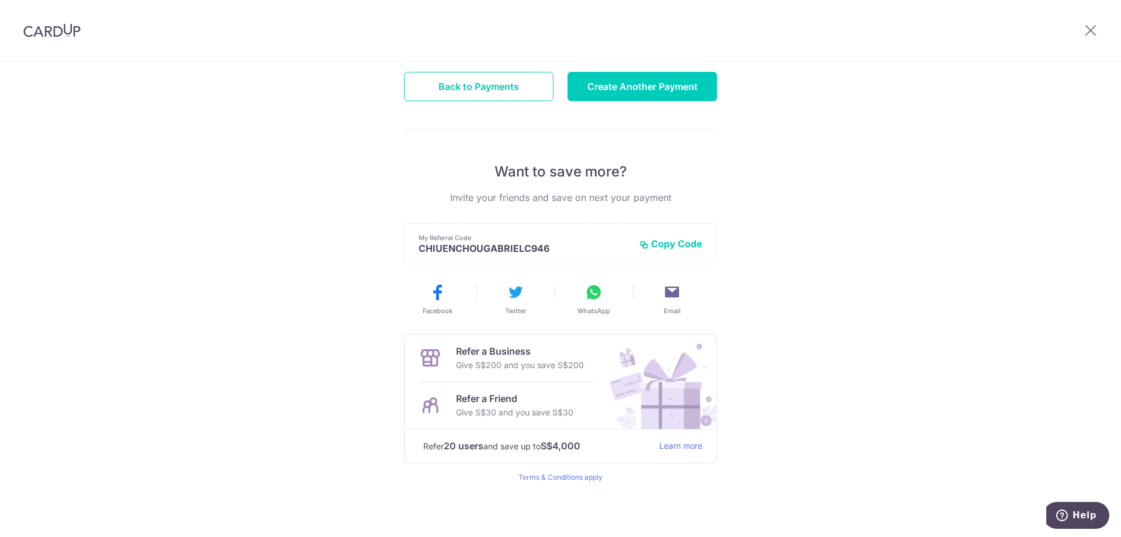
click at [861, 151] on div "Payments created! Hang tight, you’ll receive email updates on the status of the…" at bounding box center [560, 225] width 1121 height 624
